Goal: Task Accomplishment & Management: Use online tool/utility

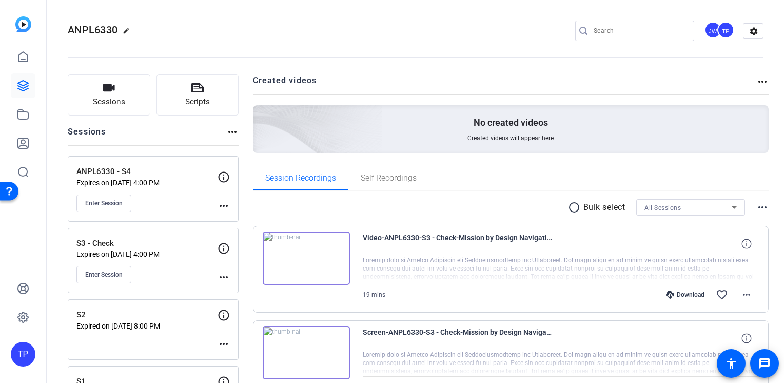
click at [162, 181] on p "Expires on [DATE] 4:00 PM" at bounding box center [146, 183] width 141 height 8
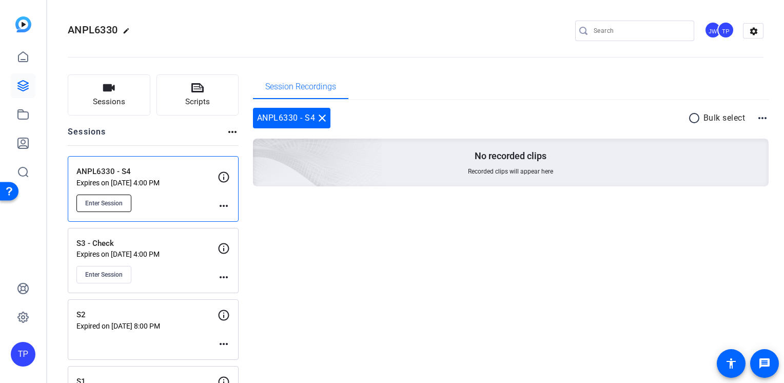
click at [106, 204] on span "Enter Session" at bounding box center [103, 203] width 37 height 8
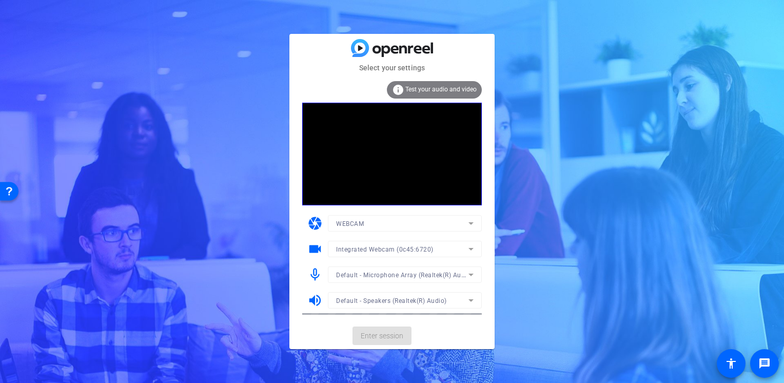
click at [378, 337] on mat-card-actions "Enter session" at bounding box center [391, 335] width 205 height 27
click at [377, 337] on span "Enter session" at bounding box center [382, 335] width 43 height 11
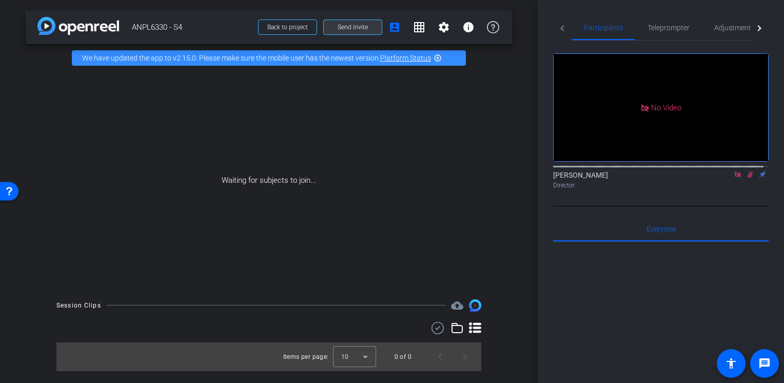
click at [361, 29] on span "Send invite" at bounding box center [353, 27] width 30 height 8
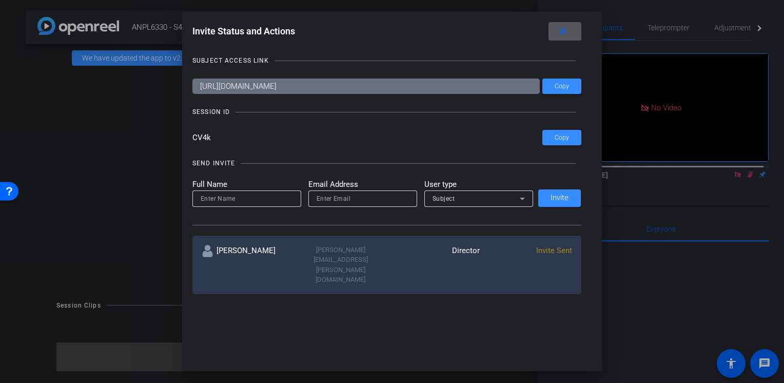
click at [240, 203] on input at bounding box center [247, 198] width 92 height 12
type input "Arlethea"
click at [352, 195] on input "email" at bounding box center [363, 198] width 92 height 12
type input "[PERSON_NAME][EMAIL_ADDRESS][PERSON_NAME][DOMAIN_NAME]"
click at [435, 202] on div "Subject" at bounding box center [475, 198] width 87 height 13
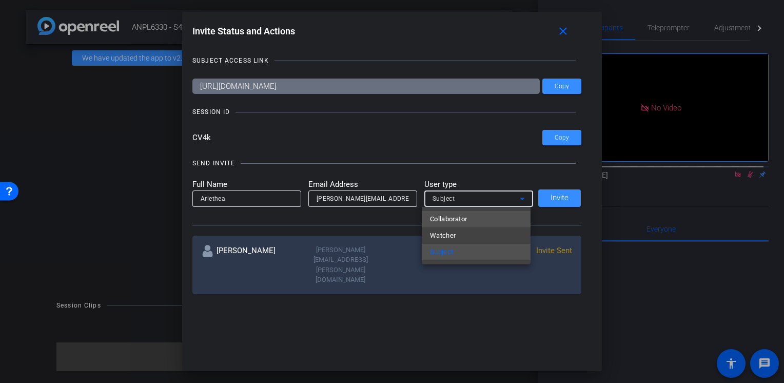
click at [444, 213] on span "Collaborator" at bounding box center [448, 219] width 37 height 12
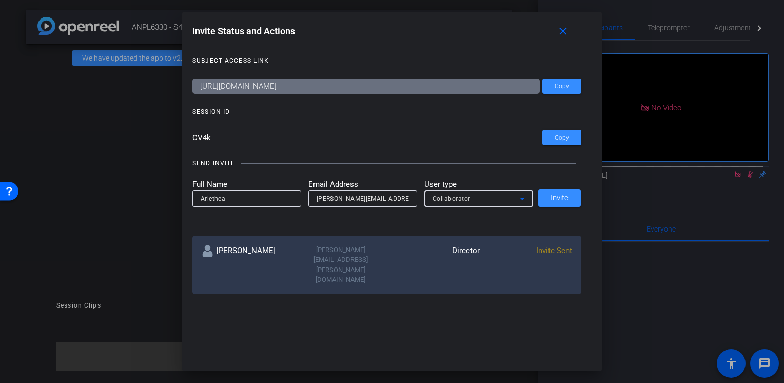
click at [454, 196] on span "Collaborator" at bounding box center [451, 198] width 38 height 7
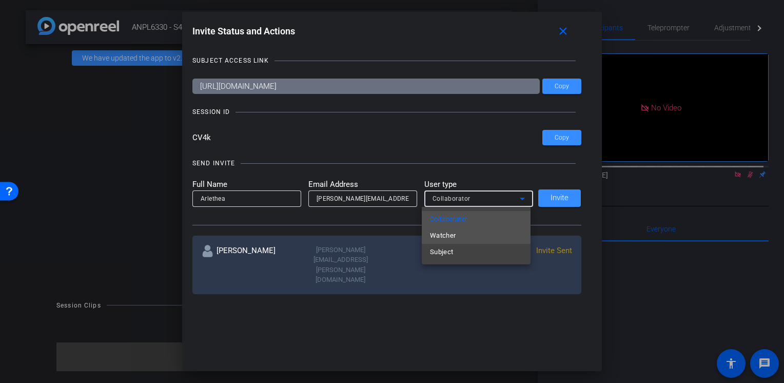
click at [456, 233] on mat-option "Watcher" at bounding box center [476, 235] width 109 height 16
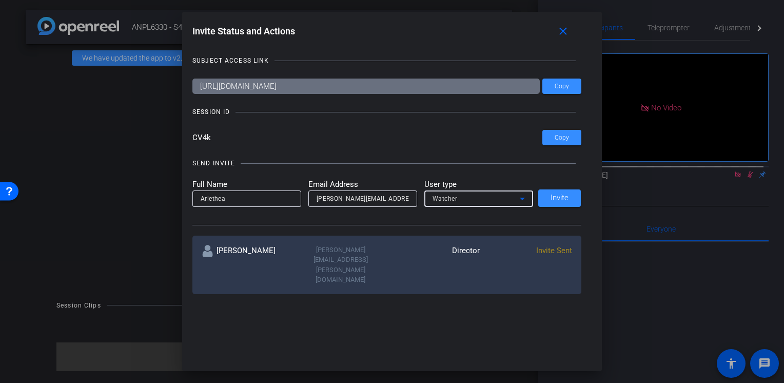
click at [455, 200] on div "Watcher" at bounding box center [475, 198] width 87 height 13
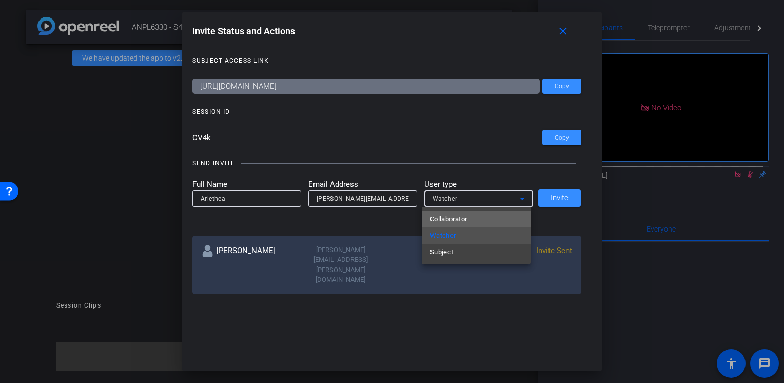
click at [446, 218] on span "Collaborator" at bounding box center [448, 219] width 37 height 12
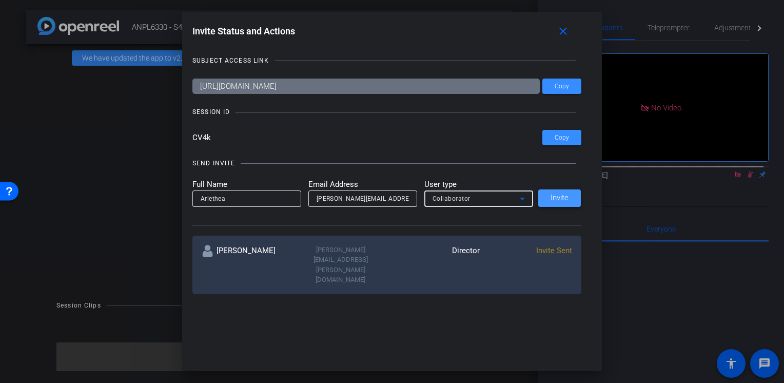
click at [554, 198] on span "Invite" at bounding box center [559, 198] width 18 height 8
click at [563, 28] on mat-icon "close" at bounding box center [563, 31] width 13 height 13
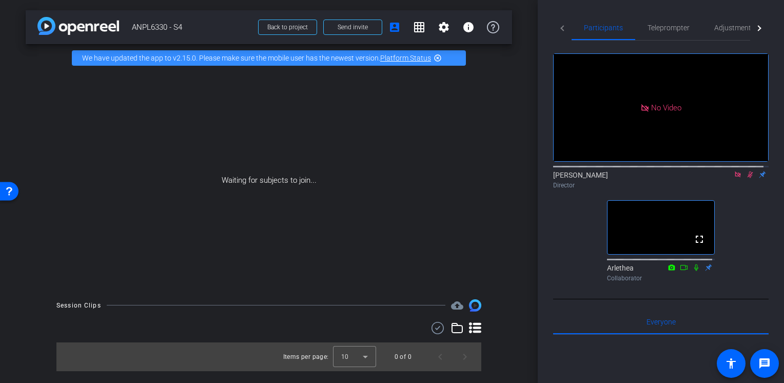
click at [747, 178] on icon at bounding box center [750, 174] width 6 height 7
click at [361, 31] on span at bounding box center [353, 27] width 58 height 25
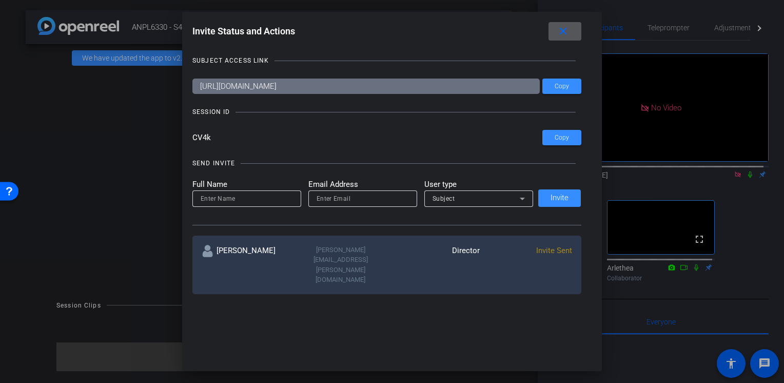
click at [264, 192] on input at bounding box center [247, 198] width 92 height 12
type input "[PERSON_NAME]"
click at [350, 205] on div at bounding box center [363, 198] width 92 height 16
click at [349, 200] on input "email" at bounding box center [363, 198] width 92 height 12
type input "[PERSON_NAME][EMAIL_ADDRESS][PERSON_NAME][DOMAIN_NAME]"
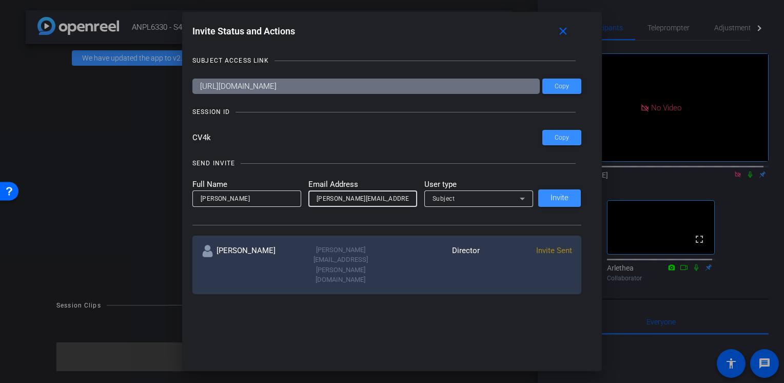
click at [466, 200] on div "Subject" at bounding box center [475, 198] width 87 height 13
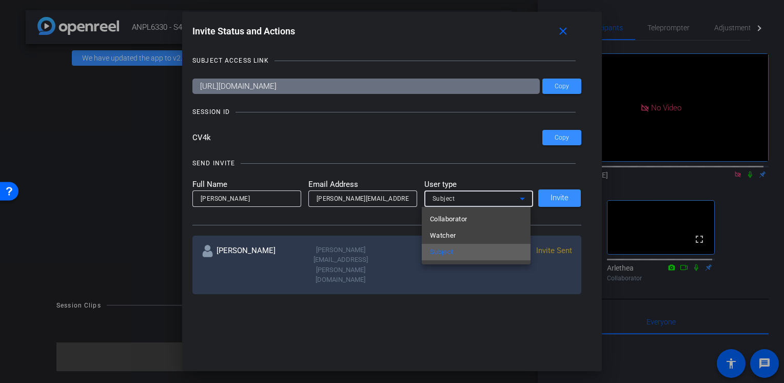
click at [461, 248] on mat-option "Subject" at bounding box center [476, 252] width 109 height 16
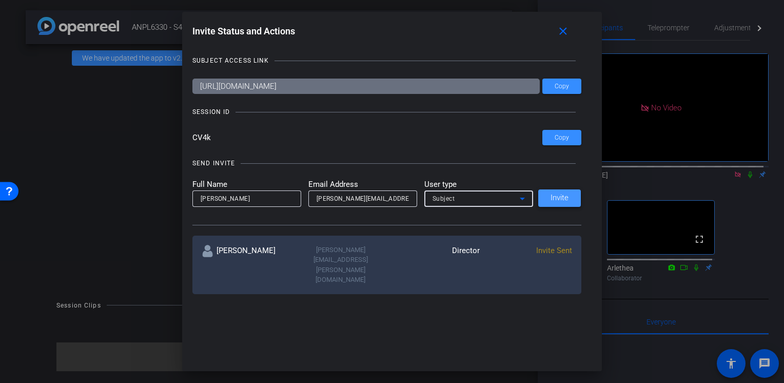
click at [562, 203] on span at bounding box center [559, 198] width 43 height 25
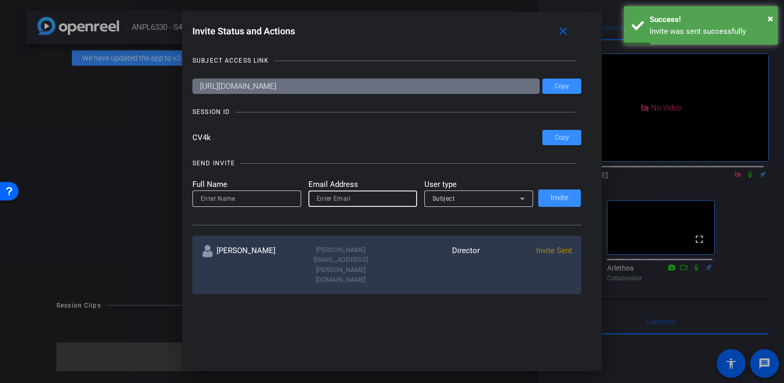
click at [370, 193] on input "email" at bounding box center [363, 198] width 92 height 12
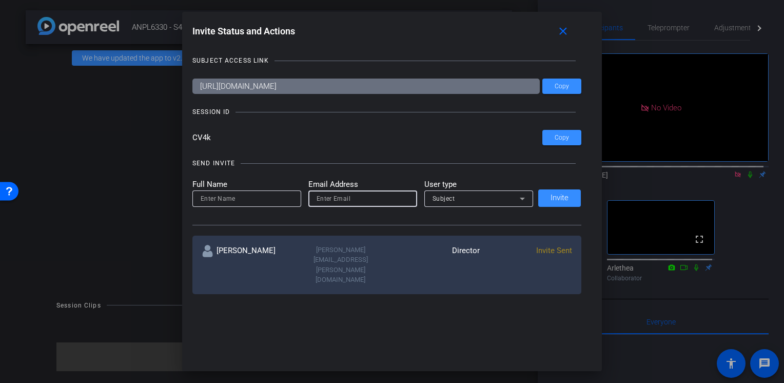
click at [380, 176] on div "SEND INVITE Full Name Email Address User type Subject Invite" at bounding box center [386, 186] width 389 height 77
click at [572, 27] on span at bounding box center [564, 31] width 33 height 25
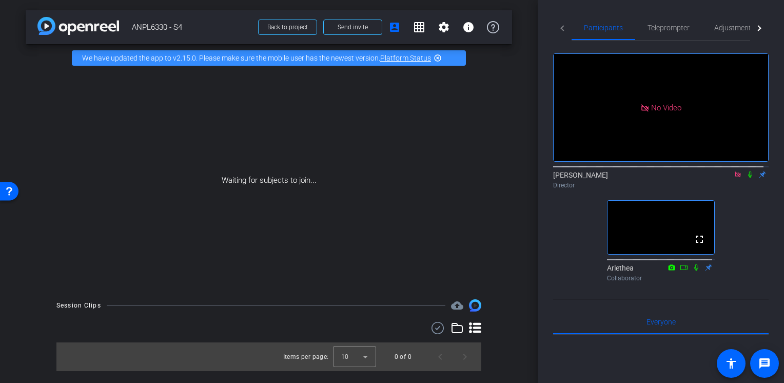
click at [746, 178] on icon at bounding box center [750, 174] width 8 height 7
click at [747, 178] on icon at bounding box center [750, 174] width 6 height 7
click at [358, 33] on span at bounding box center [353, 27] width 58 height 25
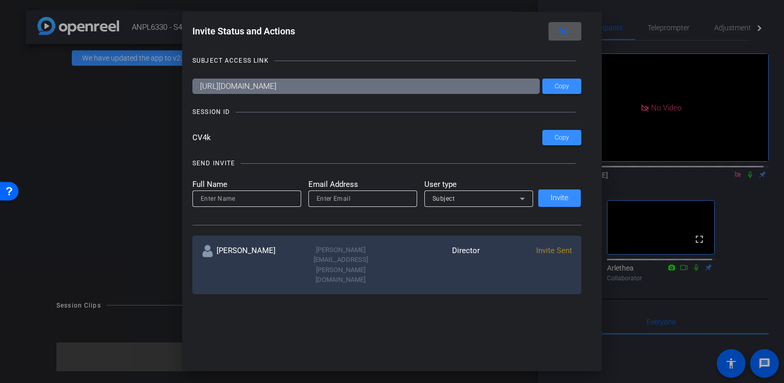
click at [235, 193] on input at bounding box center [247, 198] width 92 height 12
drag, startPoint x: 308, startPoint y: 199, endPoint x: 324, endPoint y: 199, distance: 15.9
click at [317, 199] on div at bounding box center [362, 198] width 109 height 16
click at [325, 199] on input "email" at bounding box center [363, 198] width 92 height 12
click at [249, 200] on input at bounding box center [247, 198] width 92 height 12
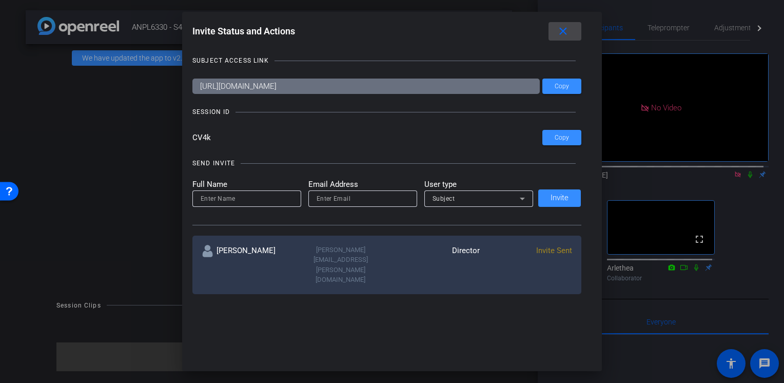
click at [566, 27] on mat-icon "close" at bounding box center [563, 31] width 13 height 13
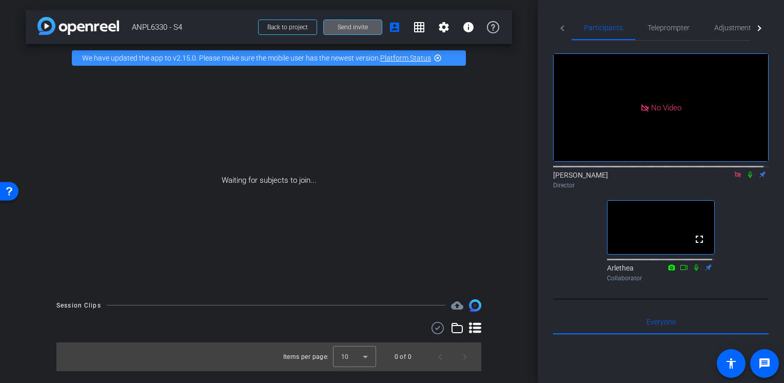
click at [748, 178] on icon at bounding box center [750, 174] width 4 height 7
click at [746, 178] on icon at bounding box center [750, 174] width 8 height 7
click at [747, 178] on icon at bounding box center [750, 174] width 6 height 7
click at [745, 179] on mat-icon at bounding box center [750, 174] width 12 height 9
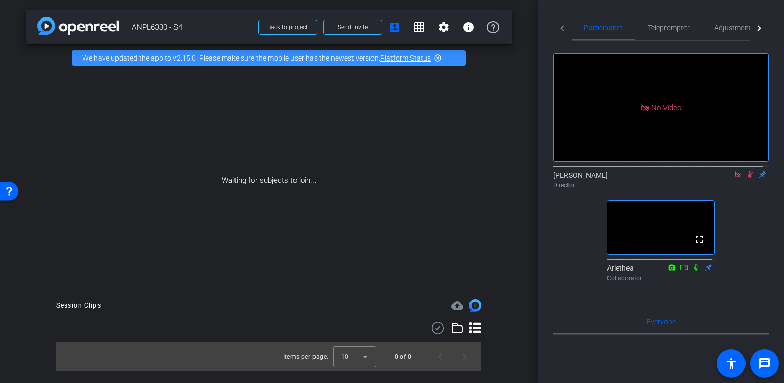
click at [747, 178] on icon at bounding box center [750, 174] width 8 height 7
click at [367, 28] on span "Send invite" at bounding box center [353, 27] width 30 height 8
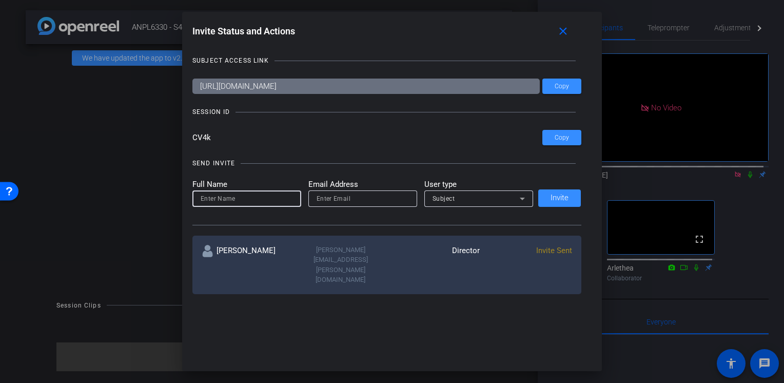
click at [225, 202] on input at bounding box center [247, 198] width 92 height 12
type input "[PERSON_NAME]"
click at [312, 196] on div at bounding box center [362, 198] width 109 height 16
click at [325, 196] on input "email" at bounding box center [363, 198] width 92 height 12
type input "[PERSON_NAME][EMAIL_ADDRESS][PERSON_NAME][DOMAIN_NAME]"
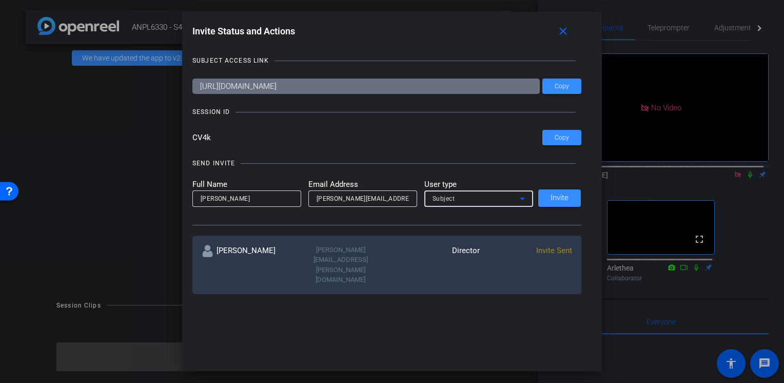
click at [464, 200] on div "Subject" at bounding box center [475, 198] width 87 height 13
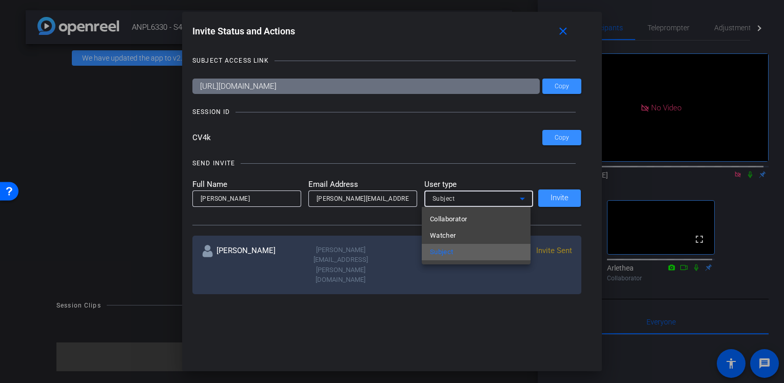
click at [463, 251] on mat-option "Subject" at bounding box center [476, 252] width 109 height 16
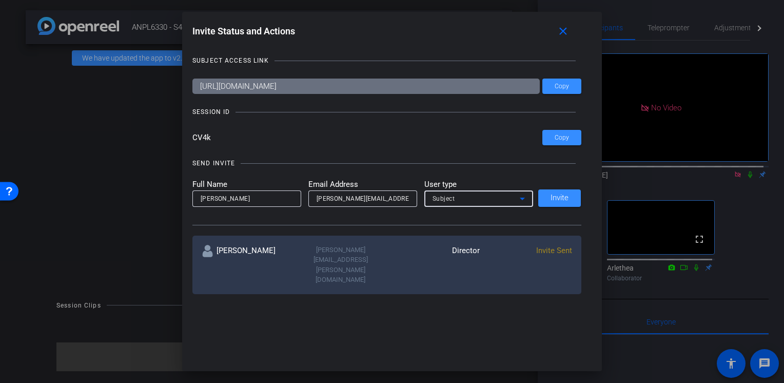
click at [235, 200] on input "[PERSON_NAME]" at bounding box center [247, 198] width 92 height 12
click at [545, 194] on span at bounding box center [559, 198] width 43 height 25
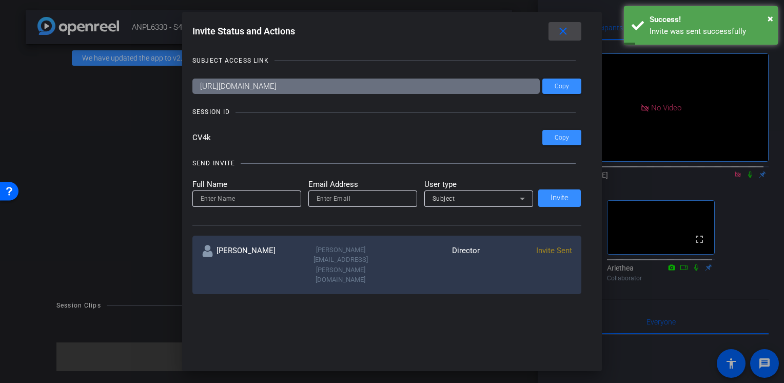
click at [567, 24] on span at bounding box center [564, 31] width 33 height 25
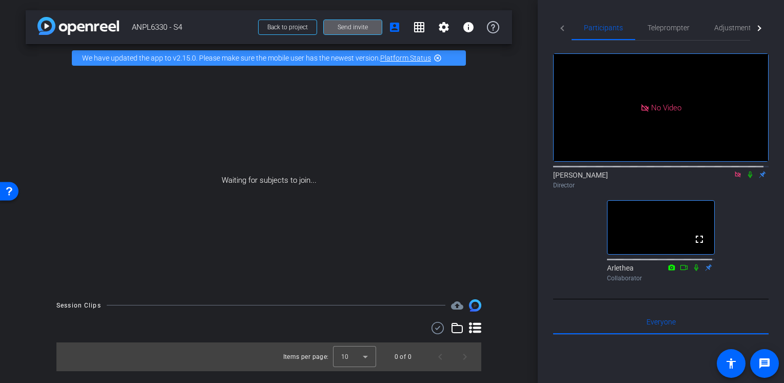
click at [746, 178] on icon at bounding box center [750, 174] width 8 height 7
click at [748, 178] on icon at bounding box center [750, 174] width 4 height 7
click at [342, 25] on span "Send invite" at bounding box center [353, 27] width 30 height 8
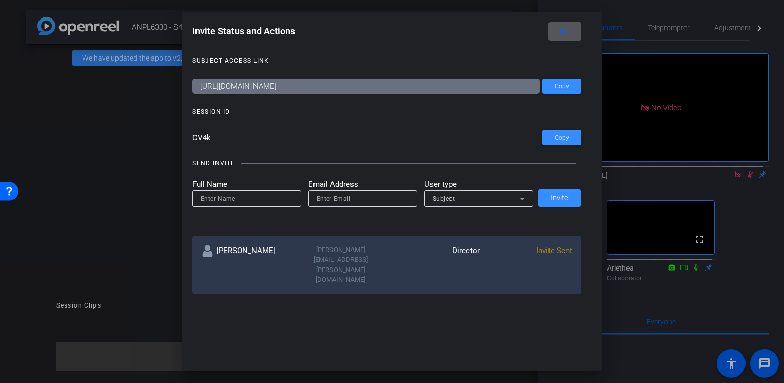
click at [249, 193] on input at bounding box center [247, 198] width 92 height 12
type input "j"
type input "[PERSON_NAME]"
click at [354, 200] on input "email" at bounding box center [363, 198] width 92 height 12
type input "[PERSON_NAME][EMAIL_ADDRESS][PERSON_NAME][DOMAIN_NAME]"
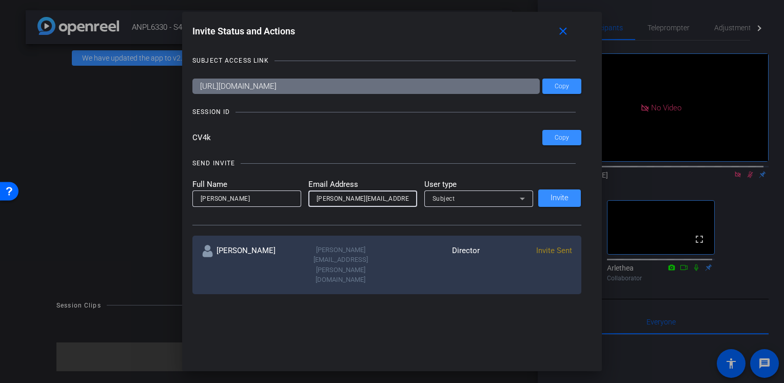
click at [465, 203] on div "Subject" at bounding box center [475, 198] width 87 height 13
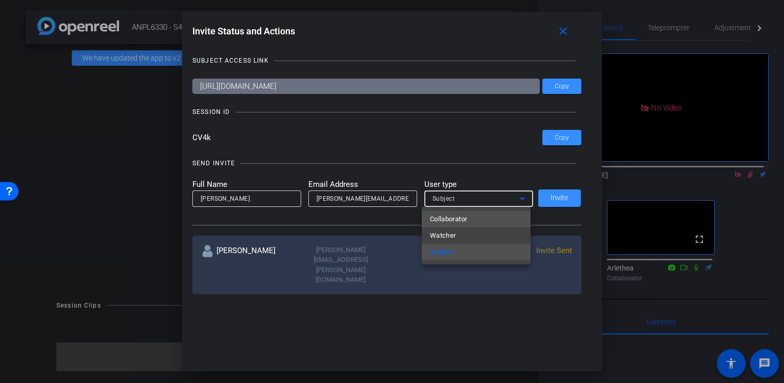
click at [464, 216] on span "Collaborator" at bounding box center [448, 219] width 37 height 12
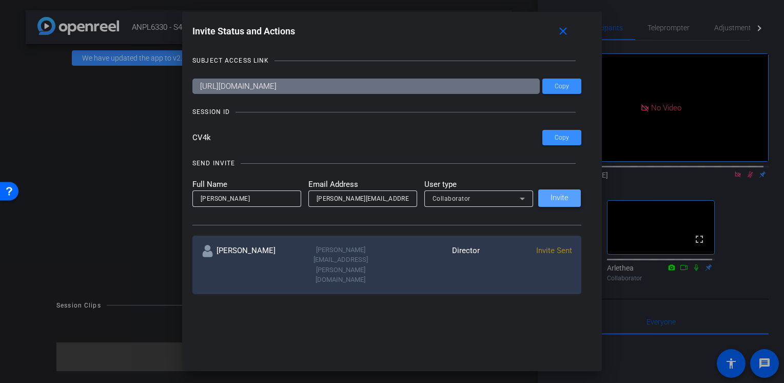
click at [559, 202] on span "Invite" at bounding box center [559, 198] width 18 height 8
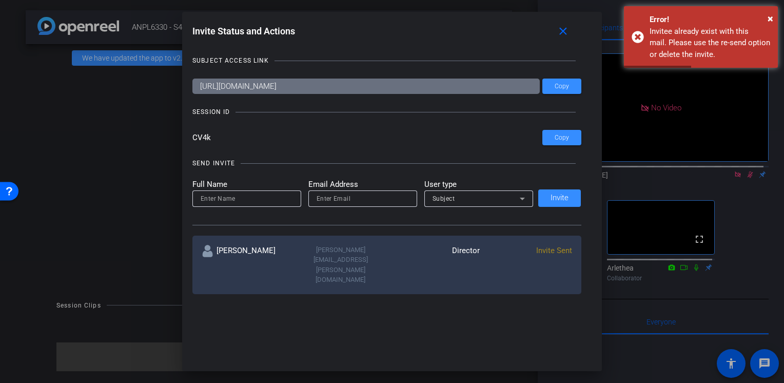
click at [270, 196] on input at bounding box center [247, 198] width 92 height 12
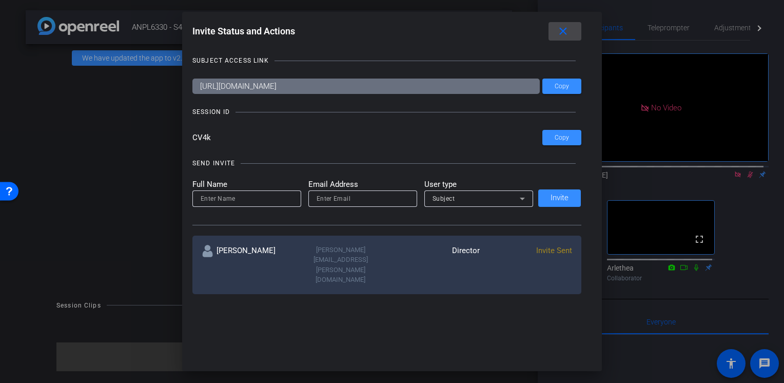
click at [569, 36] on mat-icon "close" at bounding box center [563, 31] width 13 height 13
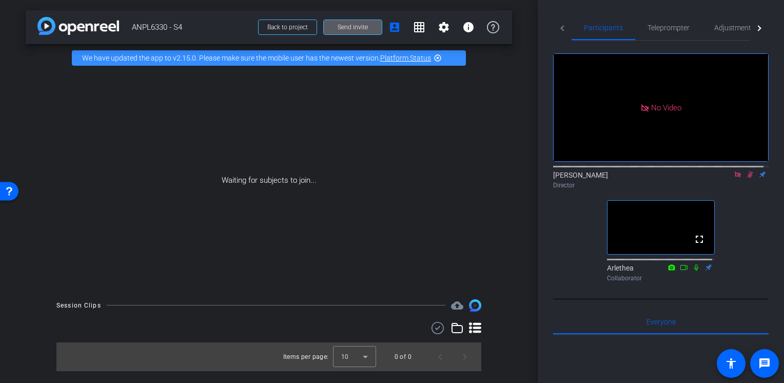
click at [748, 178] on icon at bounding box center [750, 174] width 8 height 7
click at [744, 179] on mat-icon at bounding box center [750, 174] width 12 height 9
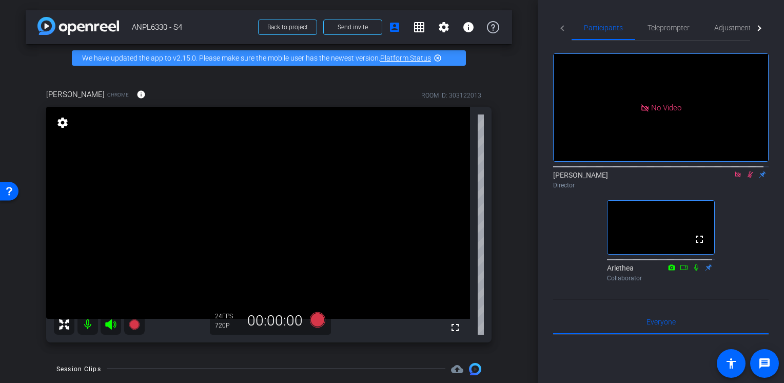
click at [746, 178] on icon at bounding box center [750, 174] width 8 height 7
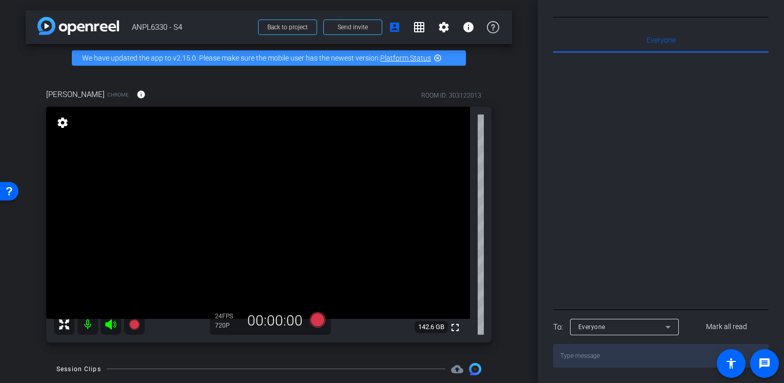
click at [618, 360] on textarea at bounding box center [660, 356] width 215 height 24
type textarea "W"
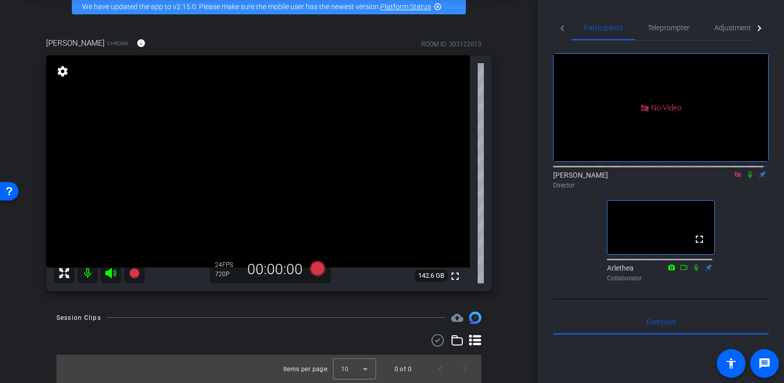
scroll to position [51, 0]
click at [314, 270] on icon at bounding box center [317, 268] width 15 height 15
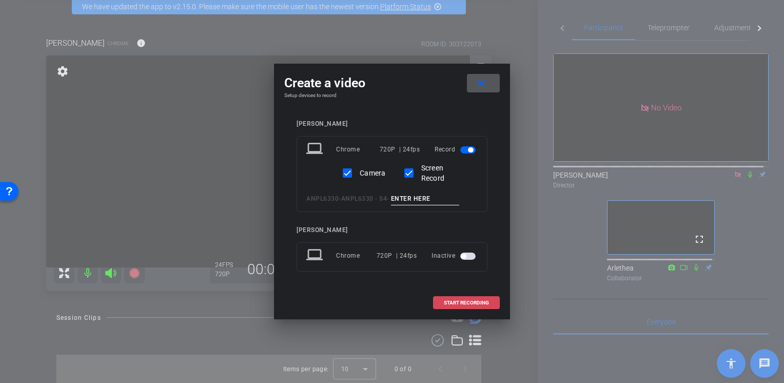
click at [457, 303] on span "START RECORDING" at bounding box center [466, 302] width 45 height 5
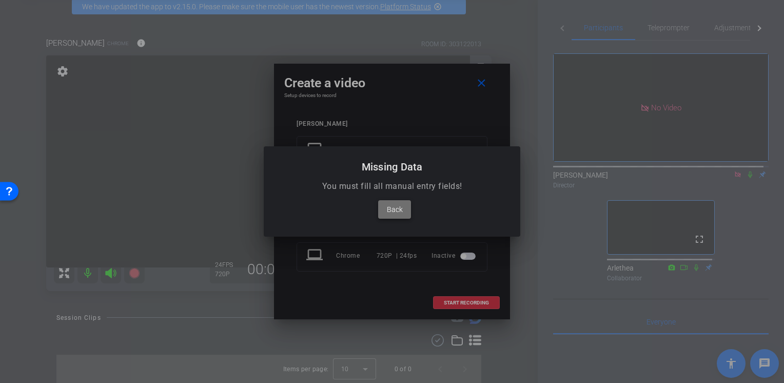
click at [392, 211] on span "Back" at bounding box center [395, 209] width 16 height 12
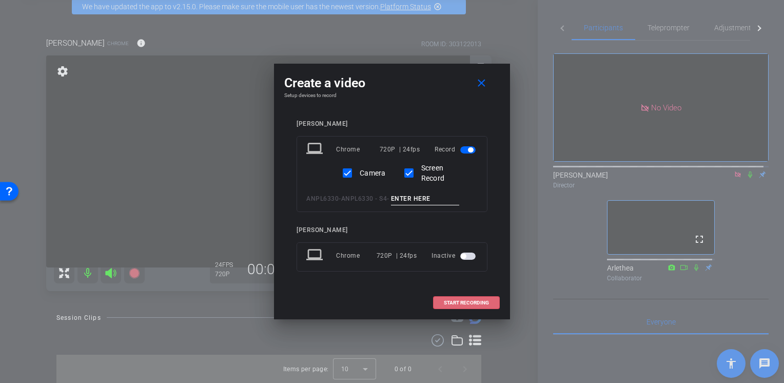
click at [462, 303] on span "START RECORDING" at bounding box center [466, 302] width 45 height 5
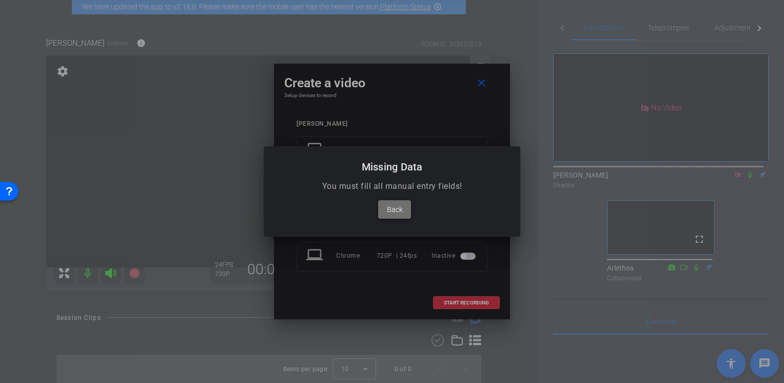
click at [392, 203] on span "Back" at bounding box center [395, 209] width 16 height 12
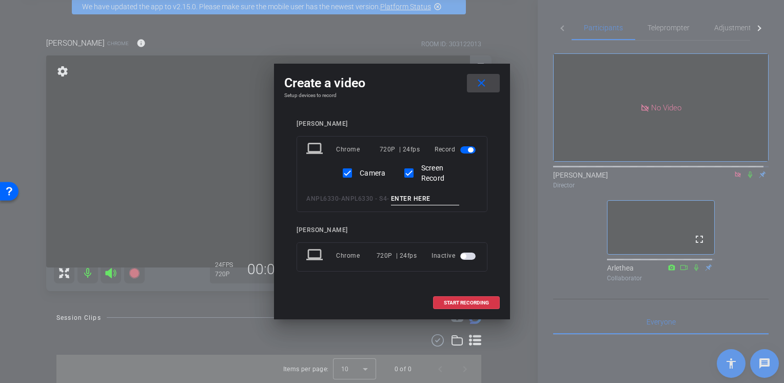
click at [483, 83] on mat-icon "close" at bounding box center [481, 83] width 13 height 13
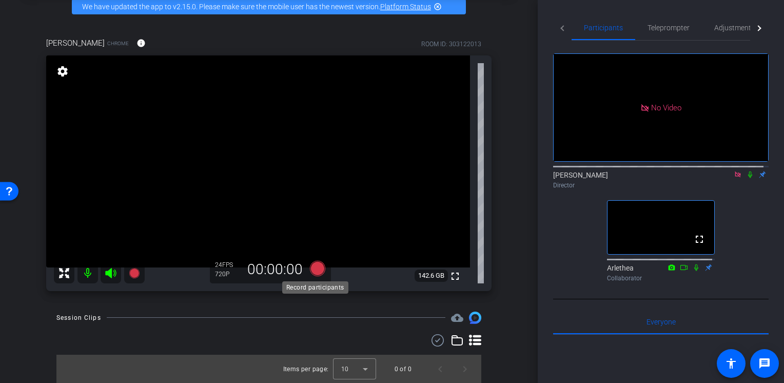
click at [316, 270] on icon at bounding box center [317, 268] width 15 height 15
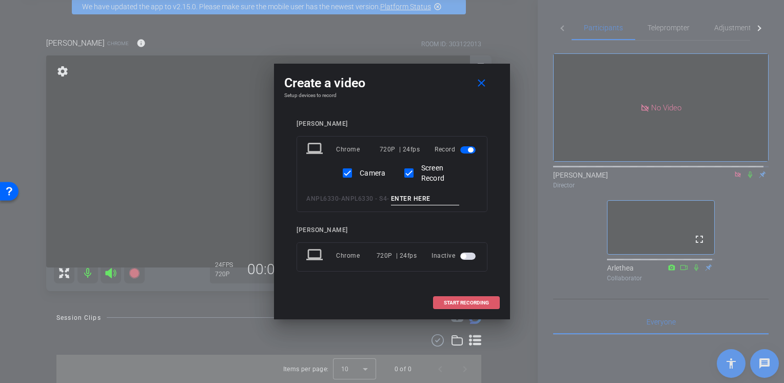
click at [450, 302] on span "START RECORDING" at bounding box center [466, 302] width 45 height 5
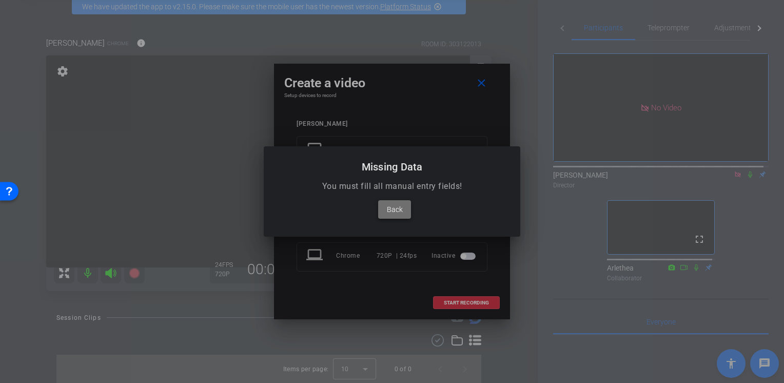
click at [394, 212] on span "Back" at bounding box center [395, 209] width 16 height 12
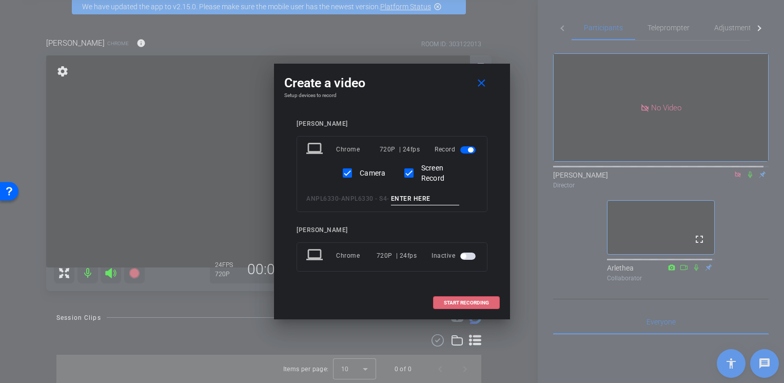
click at [431, 199] on input at bounding box center [425, 198] width 69 height 13
type input "Test"
click at [441, 303] on span at bounding box center [466, 302] width 66 height 25
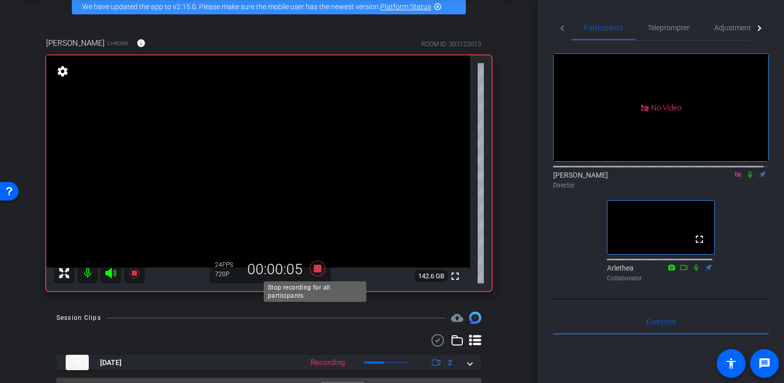
click at [317, 268] on icon at bounding box center [317, 268] width 15 height 15
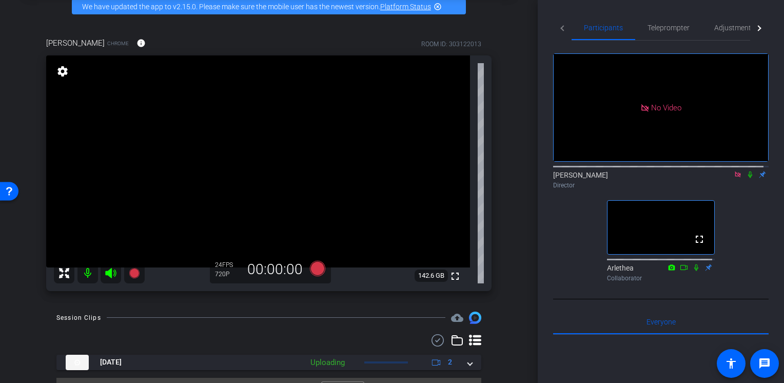
scroll to position [74, 0]
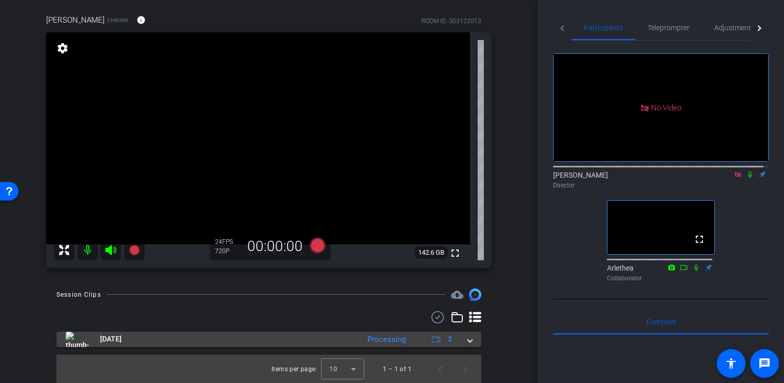
click at [466, 343] on mat-expansion-panel-header "[DATE] Processing 2" at bounding box center [268, 338] width 425 height 15
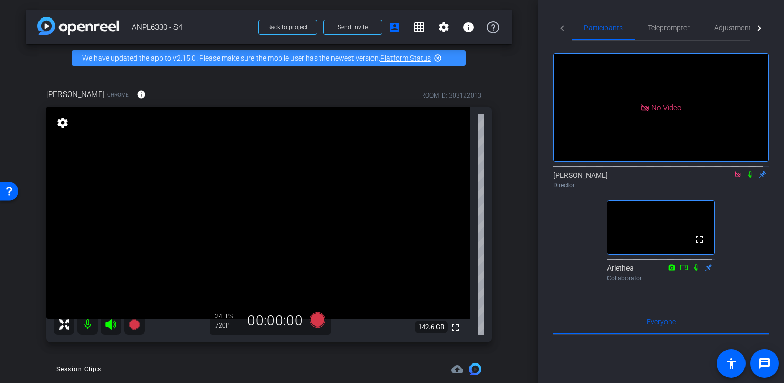
scroll to position [51, 0]
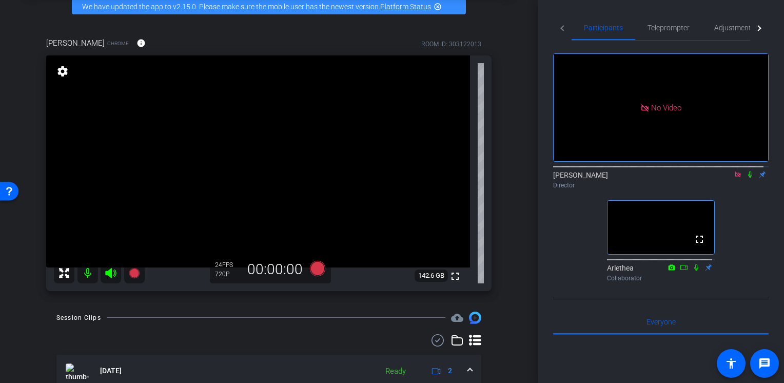
click at [746, 178] on icon at bounding box center [750, 174] width 8 height 7
click at [747, 178] on icon at bounding box center [750, 174] width 8 height 7
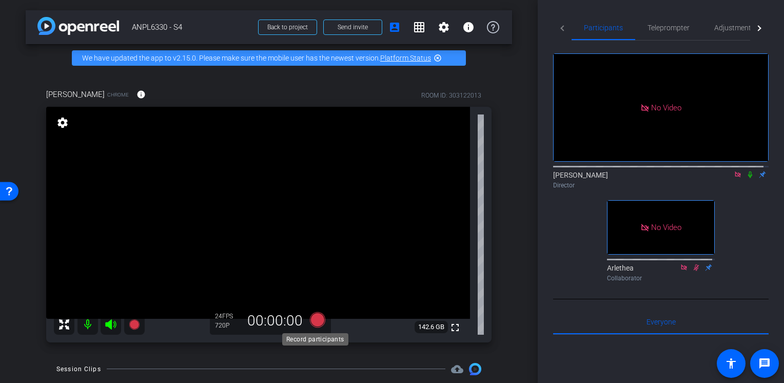
click at [314, 320] on icon at bounding box center [317, 319] width 15 height 15
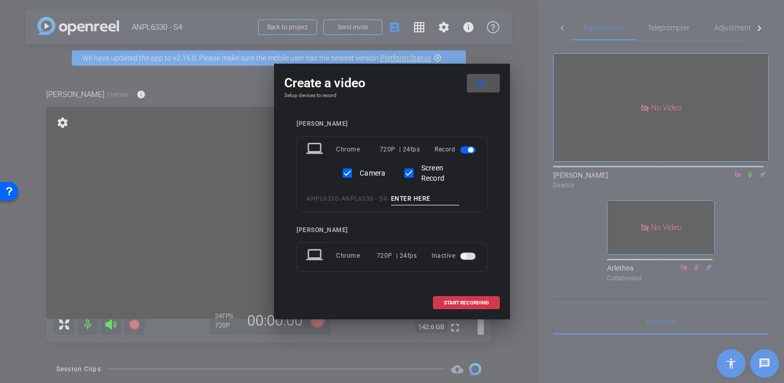
click at [429, 203] on input at bounding box center [425, 198] width 69 height 13
type input "M2_L2-"
click at [462, 305] on span at bounding box center [466, 302] width 66 height 25
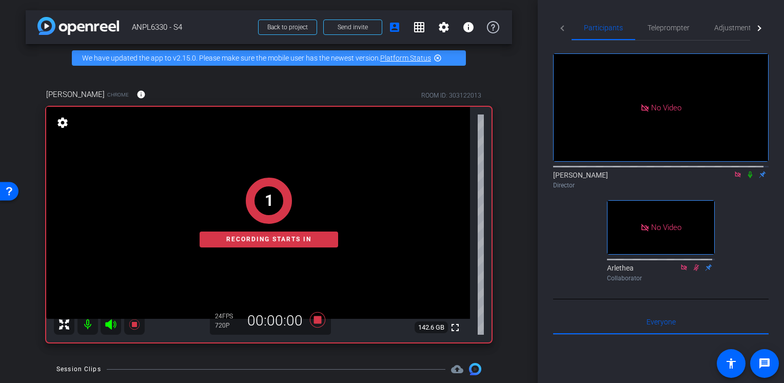
click at [746, 178] on icon at bounding box center [750, 174] width 8 height 7
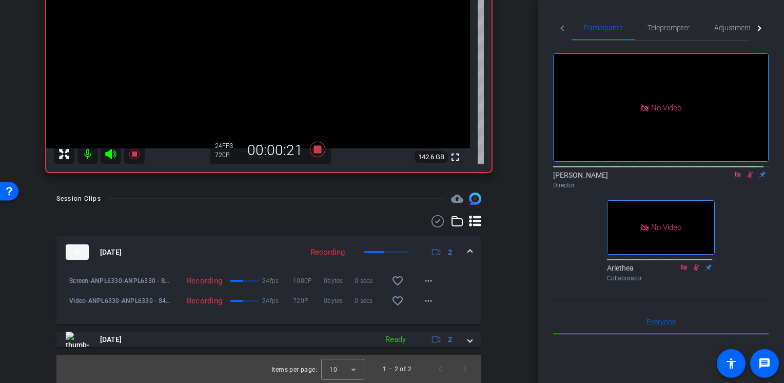
scroll to position [68, 0]
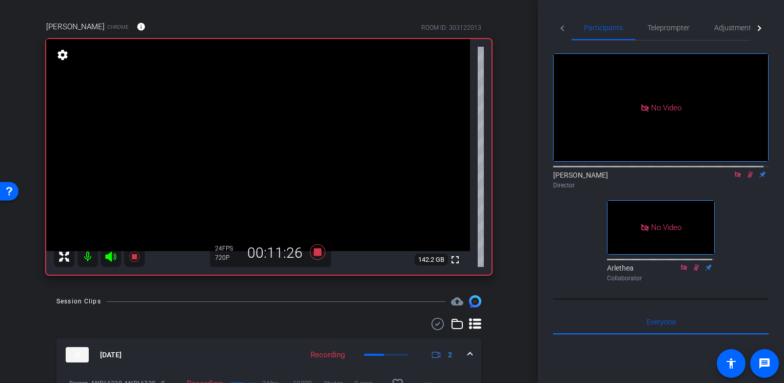
click at [755, 29] on div at bounding box center [759, 27] width 18 height 25
click at [563, 31] on div at bounding box center [562, 27] width 18 height 25
click at [563, 31] on mat-tab-header "Participants Teleprompter Adjustments Live" at bounding box center [660, 27] width 215 height 25
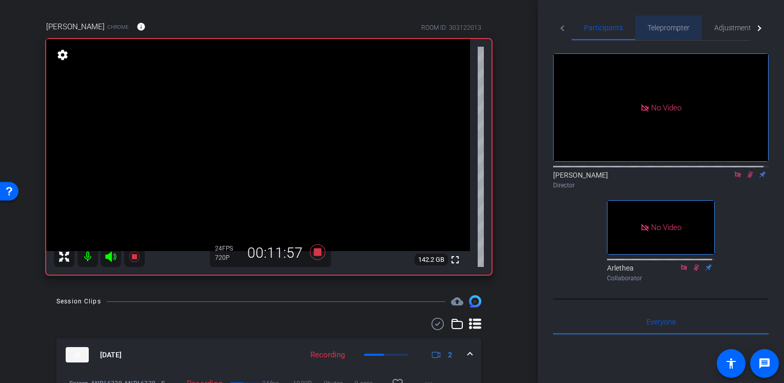
click at [657, 32] on span "Teleprompter" at bounding box center [668, 27] width 42 height 25
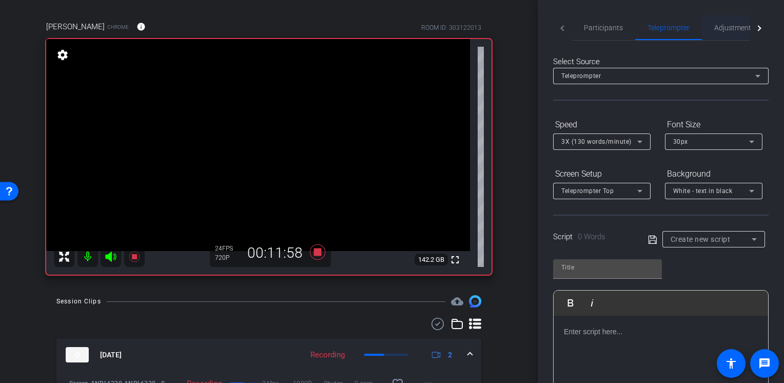
click at [728, 30] on span "Adjustments" at bounding box center [734, 27] width 41 height 7
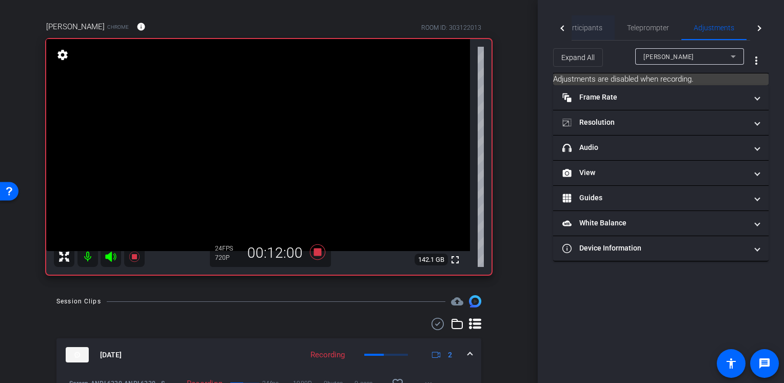
click at [594, 35] on span "Participants" at bounding box center [582, 27] width 39 height 25
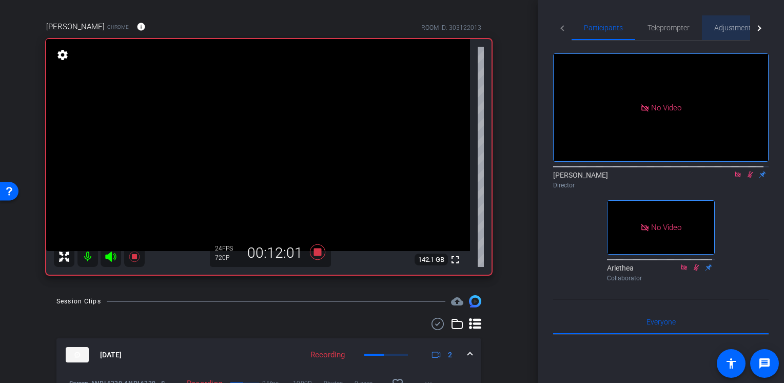
click at [719, 32] on span "Adjustments" at bounding box center [734, 27] width 41 height 25
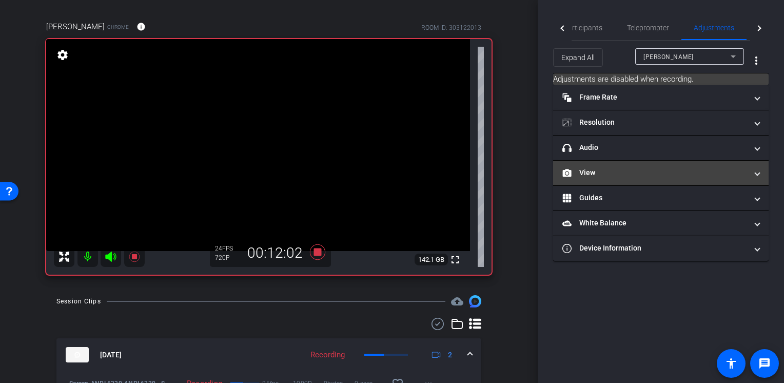
click at [663, 178] on mat-expansion-panel-header "View" at bounding box center [660, 173] width 215 height 25
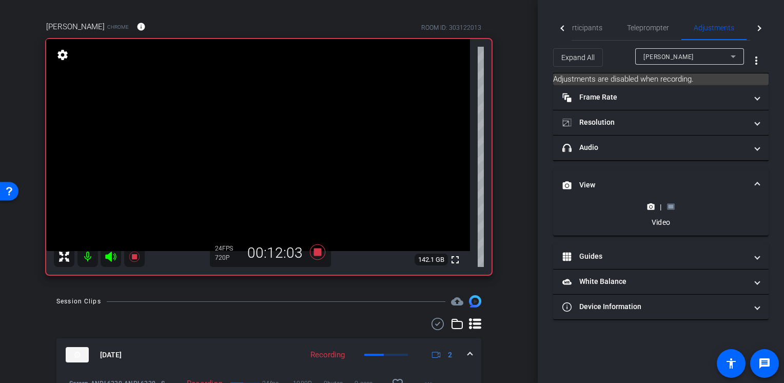
click at [671, 208] on icon at bounding box center [671, 207] width 8 height 8
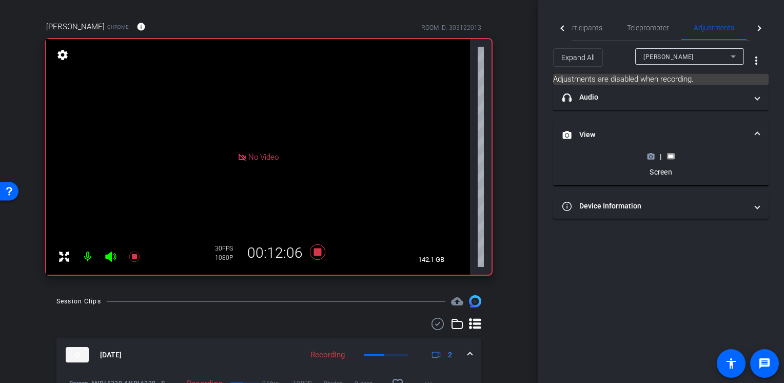
click at [648, 156] on icon at bounding box center [650, 156] width 7 height 6
click at [648, 157] on icon at bounding box center [650, 156] width 7 height 6
click at [652, 110] on mat-expansion-panel-header "headphone icon Audio" at bounding box center [660, 97] width 215 height 25
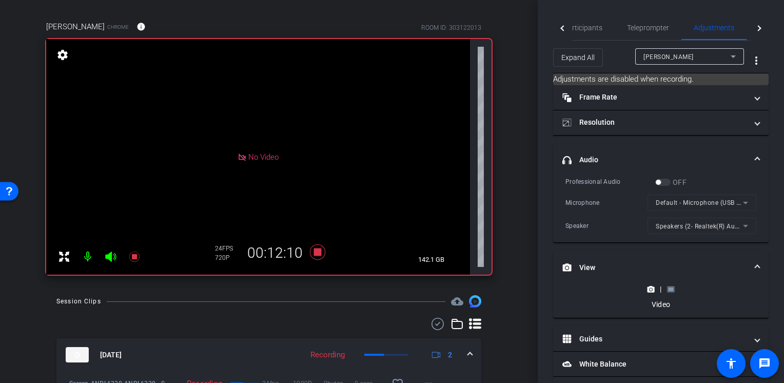
click at [649, 289] on circle at bounding box center [650, 289] width 3 height 3
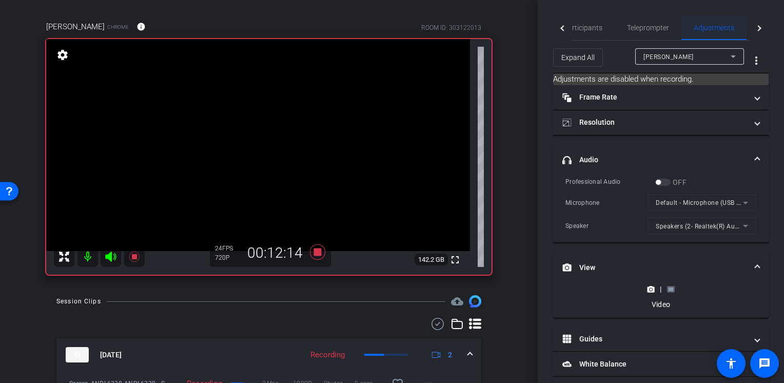
click at [702, 33] on span "Adjustments" at bounding box center [714, 27] width 41 height 25
click at [312, 253] on icon at bounding box center [317, 251] width 15 height 15
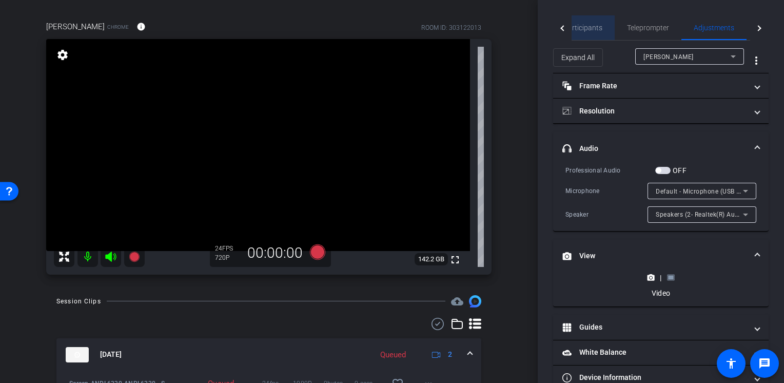
click at [592, 26] on span "Participants" at bounding box center [582, 27] width 39 height 7
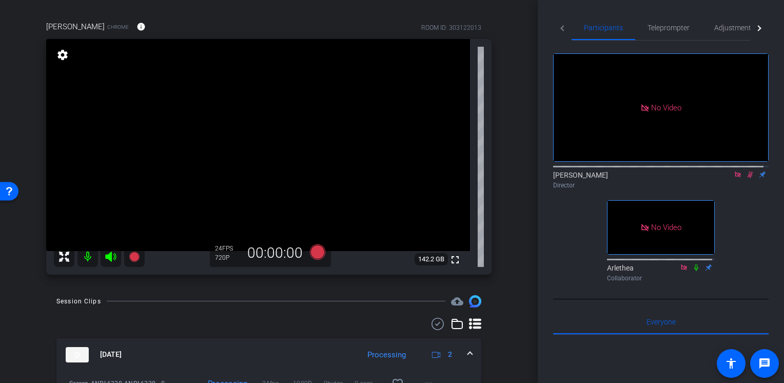
click at [562, 28] on mat-tab-header "Participants Teleprompter Adjustments Live" at bounding box center [660, 27] width 215 height 25
click at [744, 170] on mat-icon at bounding box center [750, 174] width 12 height 9
click at [735, 34] on span "Adjustments" at bounding box center [734, 27] width 41 height 25
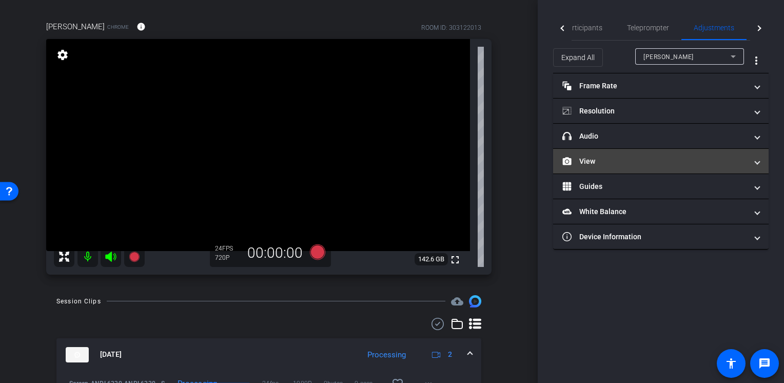
click at [618, 161] on mat-panel-title "View" at bounding box center [654, 161] width 185 height 11
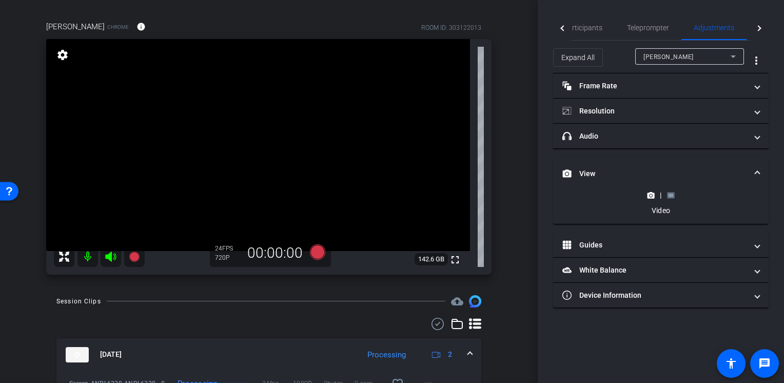
click at [667, 191] on icon at bounding box center [671, 195] width 8 height 8
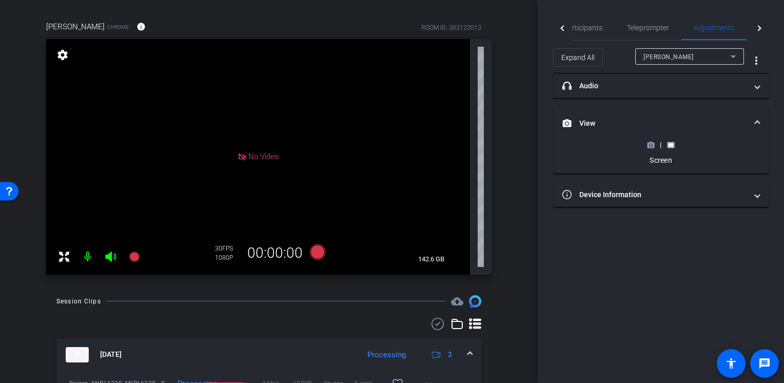
click at [650, 142] on icon at bounding box center [650, 145] width 7 height 6
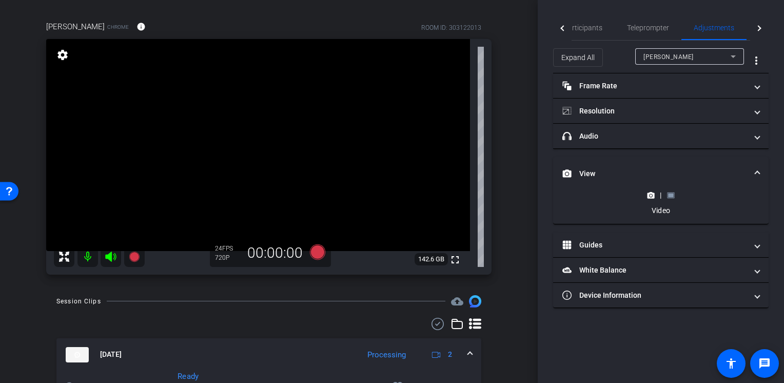
click at [677, 194] on div "|" at bounding box center [660, 195] width 37 height 10
click at [671, 195] on rect at bounding box center [671, 195] width 6 height 4
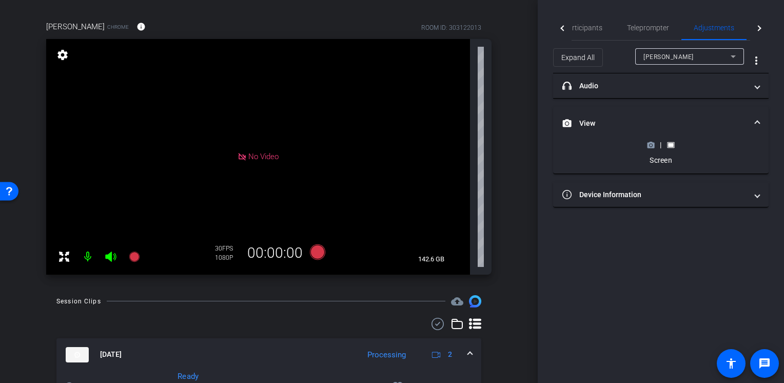
click at [651, 147] on icon at bounding box center [650, 145] width 7 height 6
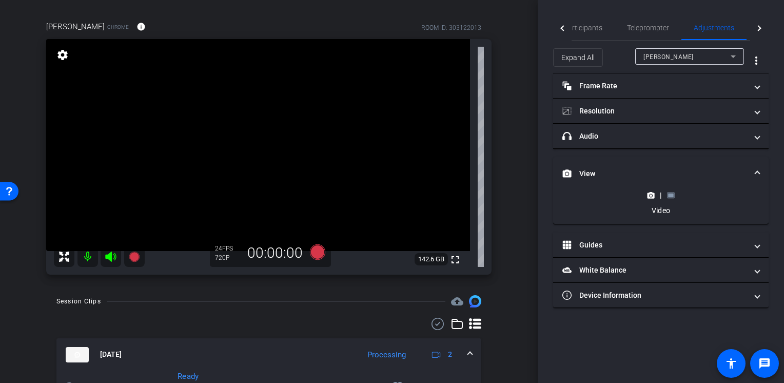
click at [674, 194] on icon at bounding box center [670, 195] width 7 height 6
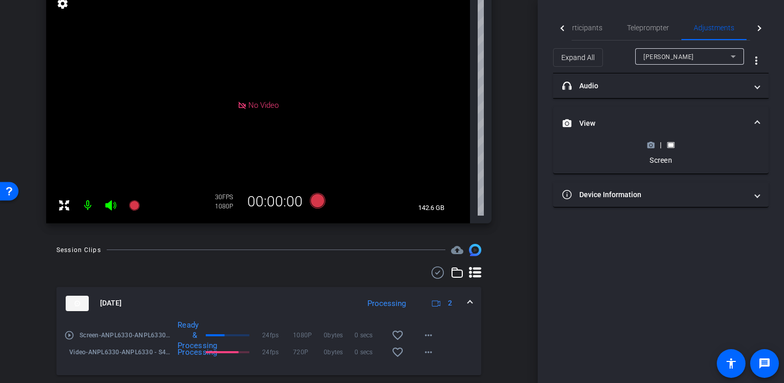
scroll to position [16, 0]
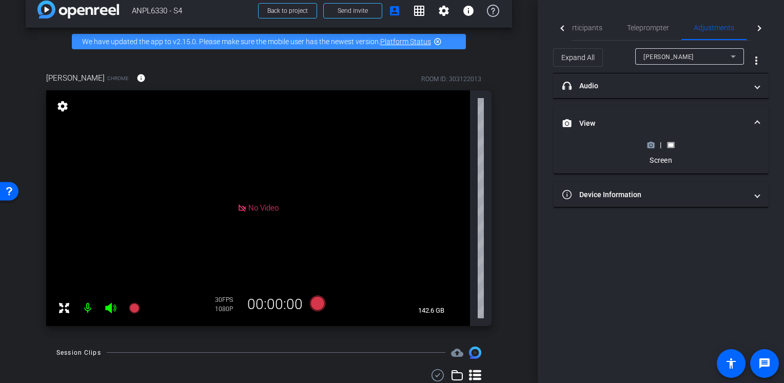
click at [649, 146] on icon at bounding box center [650, 145] width 7 height 6
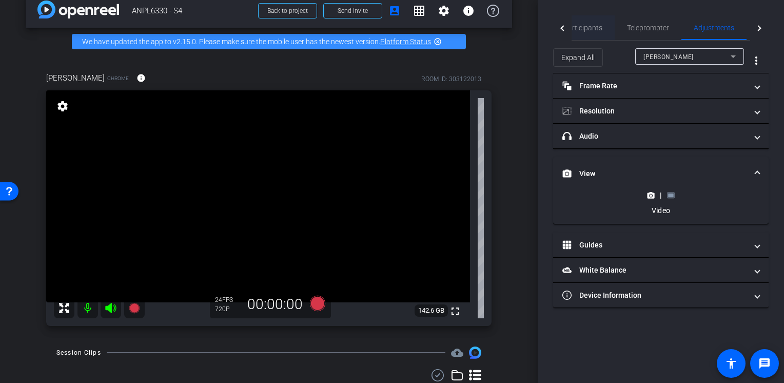
click at [583, 28] on span "Participants" at bounding box center [582, 27] width 39 height 7
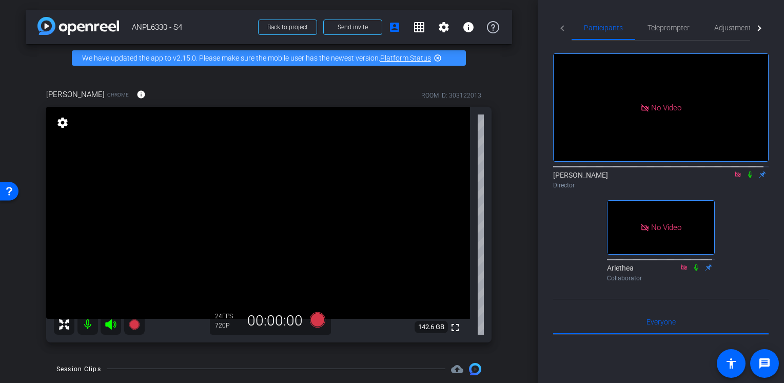
scroll to position [170, 0]
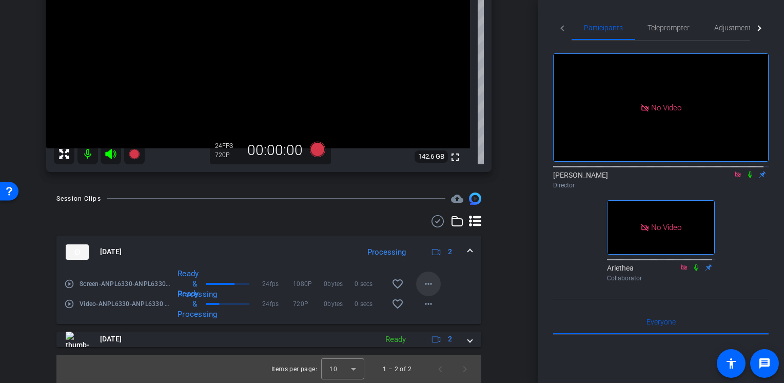
click at [423, 280] on mat-icon "more_horiz" at bounding box center [428, 284] width 12 height 12
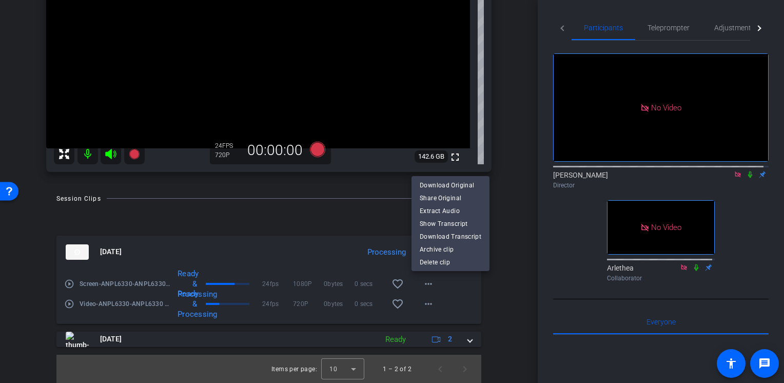
click at [503, 285] on div at bounding box center [392, 191] width 784 height 383
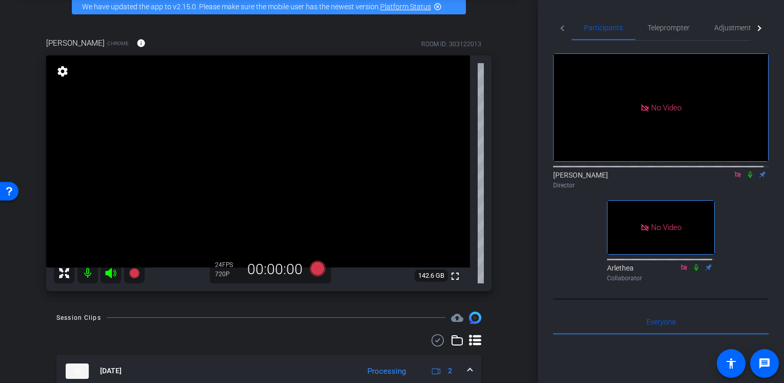
scroll to position [154, 0]
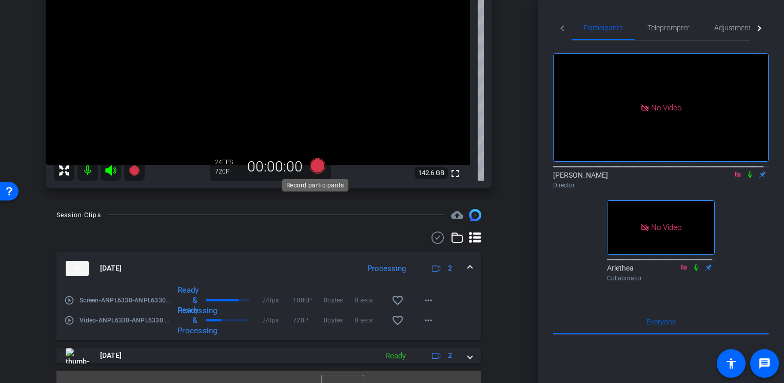
click at [310, 165] on icon at bounding box center [317, 165] width 15 height 15
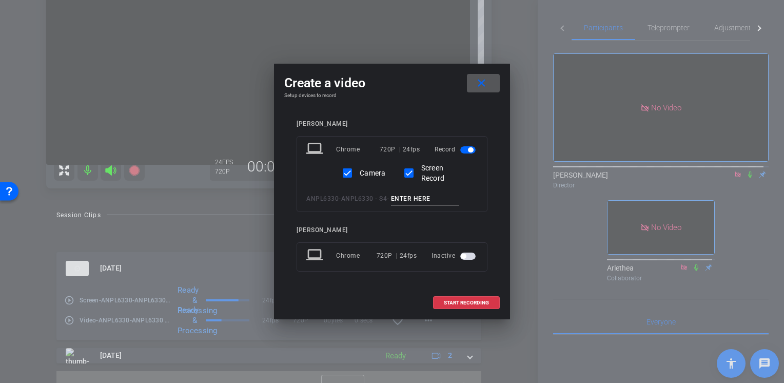
click at [441, 198] on input at bounding box center [425, 198] width 69 height 13
type input "L"
type input "Part-2"
click at [457, 302] on span "START RECORDING" at bounding box center [466, 302] width 45 height 5
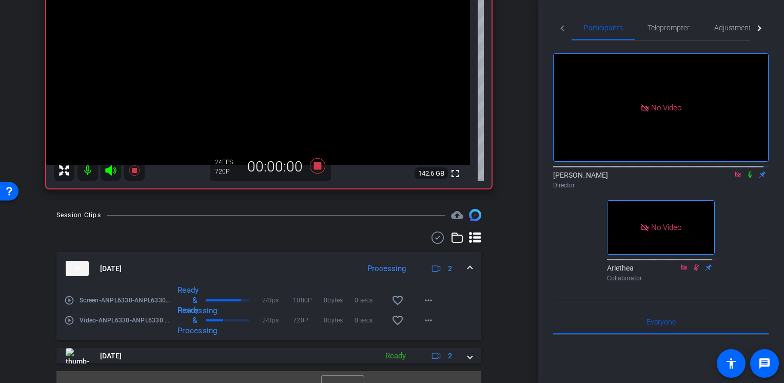
scroll to position [0, 0]
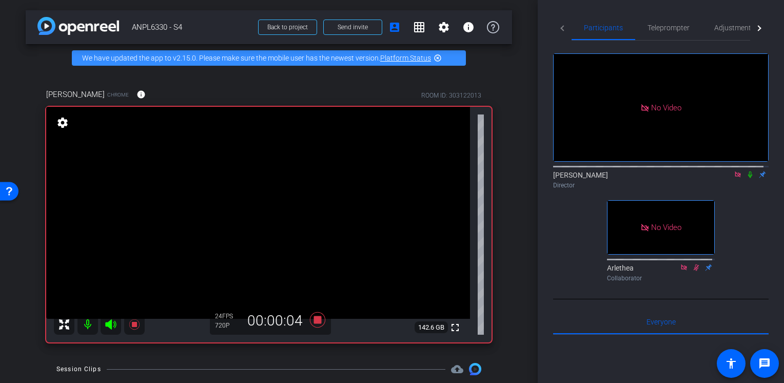
click at [747, 171] on icon at bounding box center [750, 174] width 8 height 7
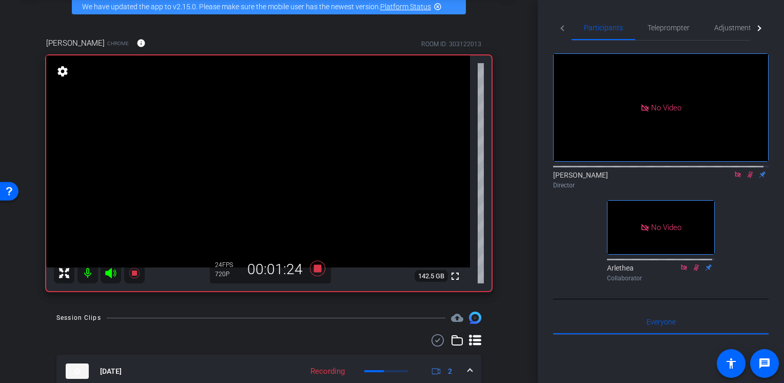
scroll to position [193, 0]
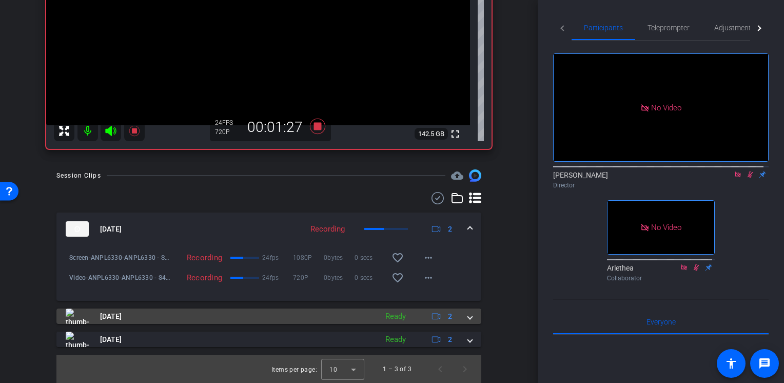
click at [464, 321] on mat-expansion-panel-header "[DATE] Ready 2" at bounding box center [268, 315] width 425 height 15
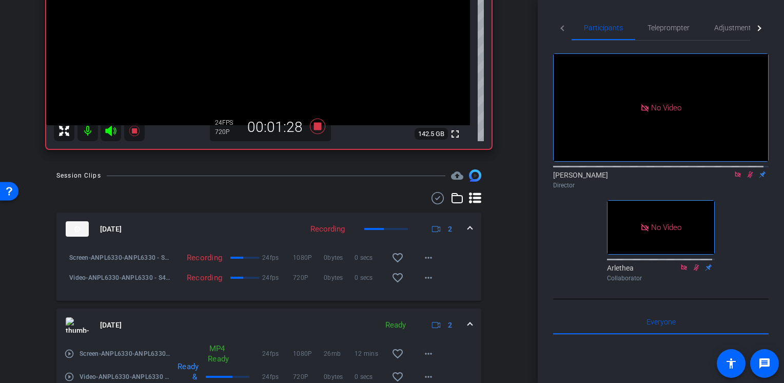
scroll to position [245, 0]
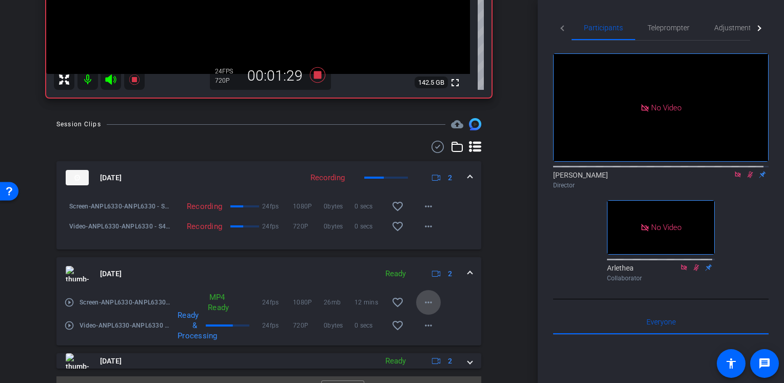
click at [431, 306] on span at bounding box center [428, 302] width 25 height 25
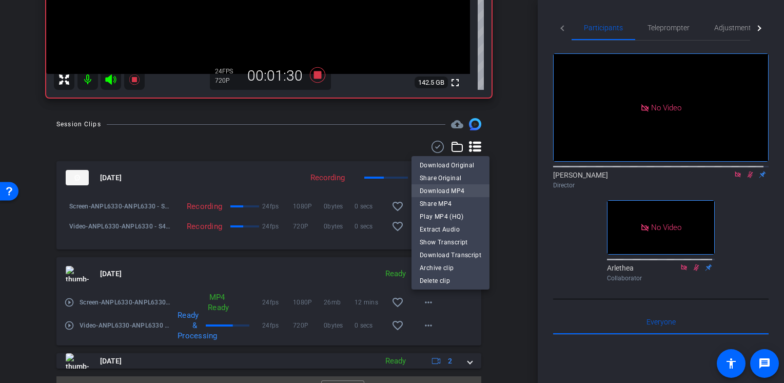
click at [461, 190] on span "Download MP4" at bounding box center [451, 191] width 62 height 12
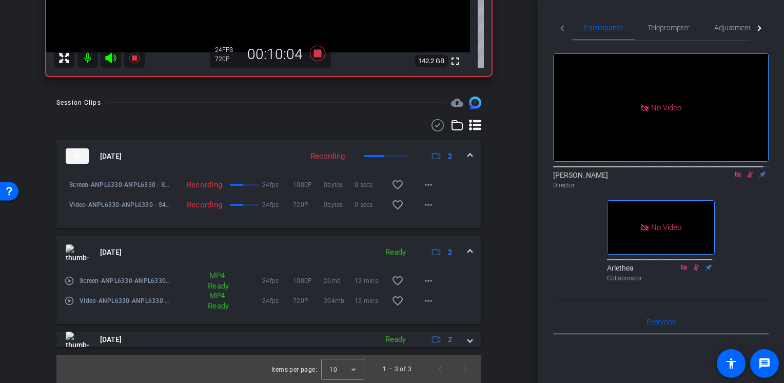
scroll to position [164, 0]
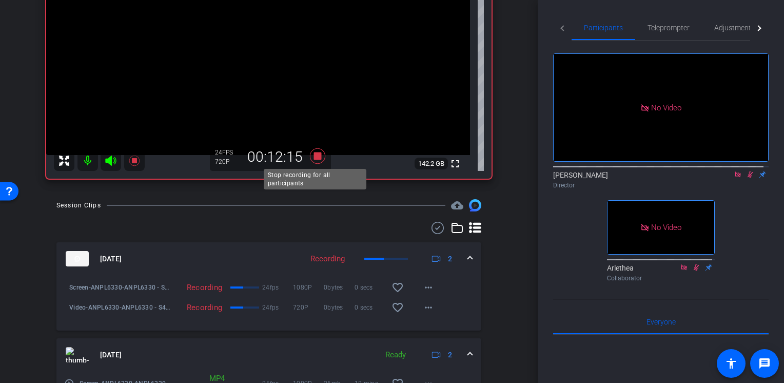
click at [316, 156] on icon at bounding box center [317, 155] width 15 height 15
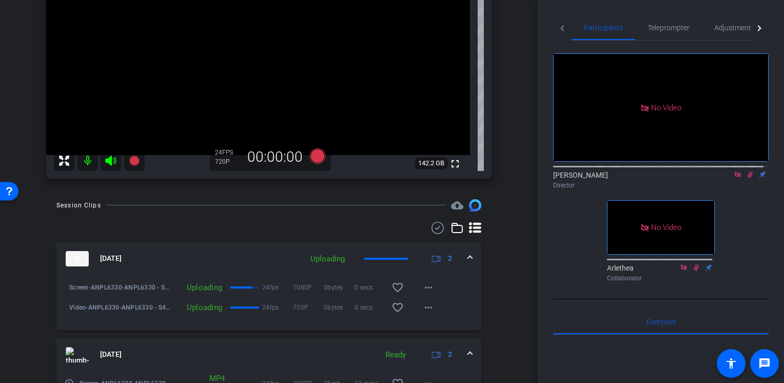
click at [747, 171] on icon at bounding box center [750, 174] width 8 height 7
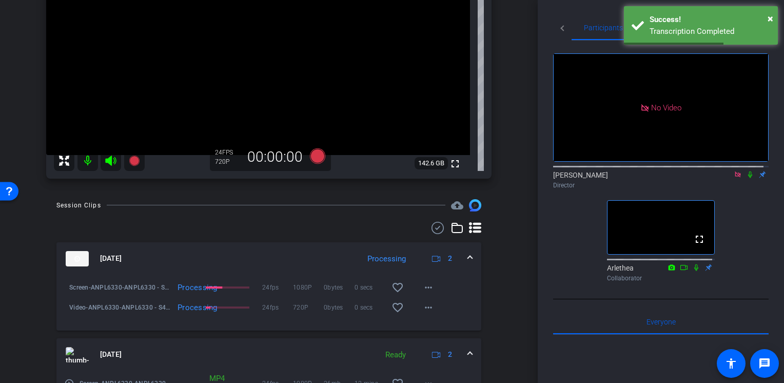
click at [746, 170] on mat-icon at bounding box center [750, 174] width 12 height 9
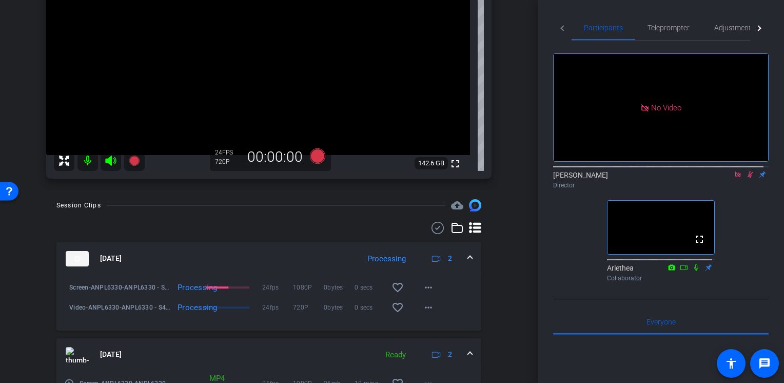
click at [744, 170] on mat-icon at bounding box center [750, 174] width 12 height 9
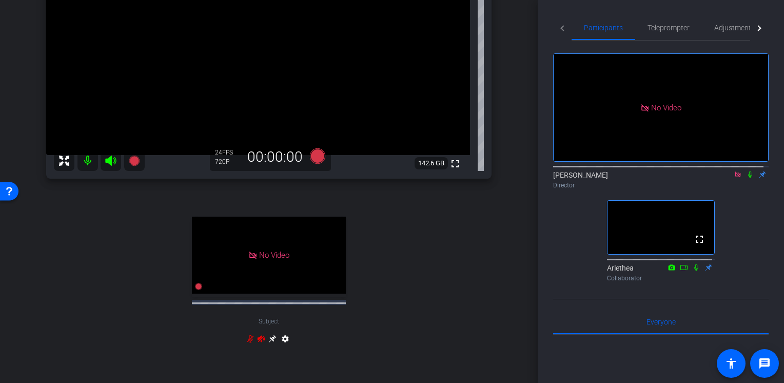
click at [744, 170] on mat-icon at bounding box center [750, 174] width 12 height 9
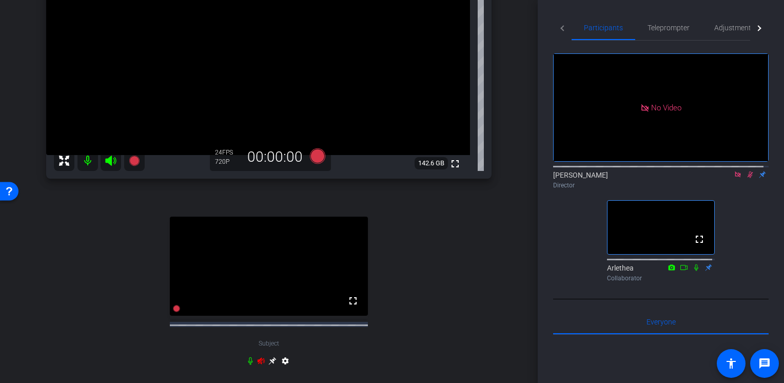
click at [746, 171] on icon at bounding box center [750, 174] width 8 height 7
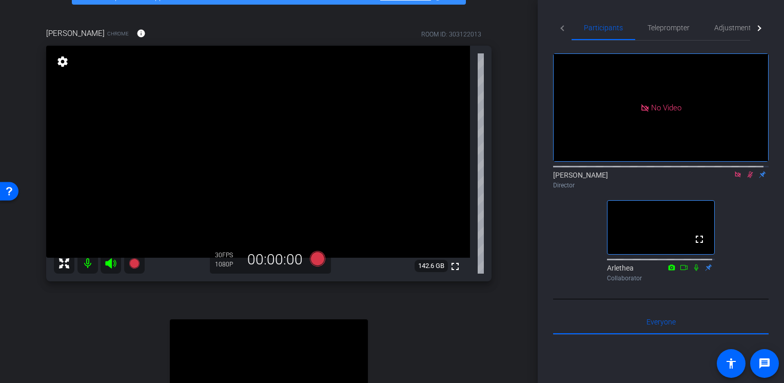
scroll to position [10, 0]
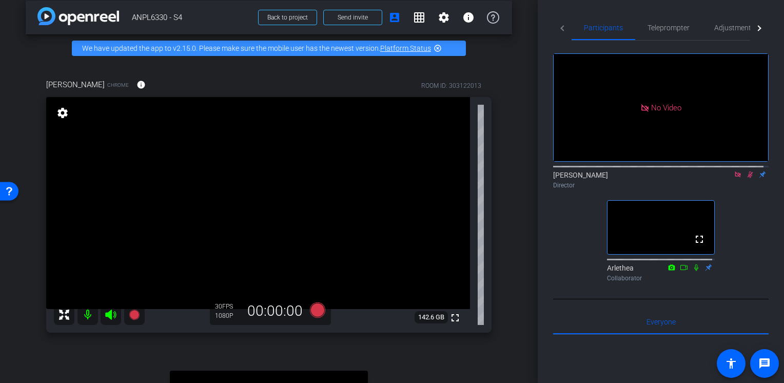
click at [747, 171] on icon at bounding box center [750, 174] width 8 height 7
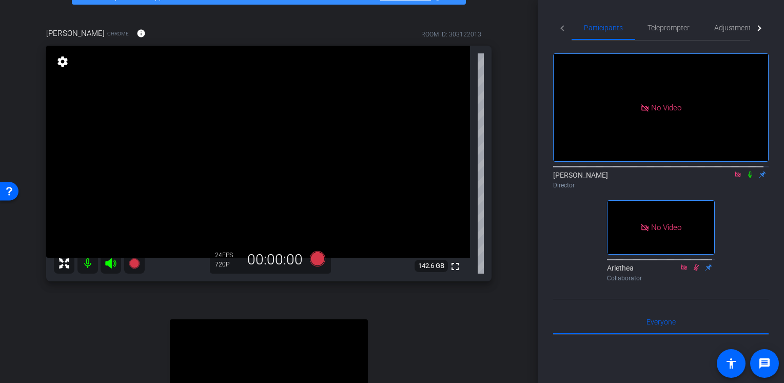
scroll to position [112, 0]
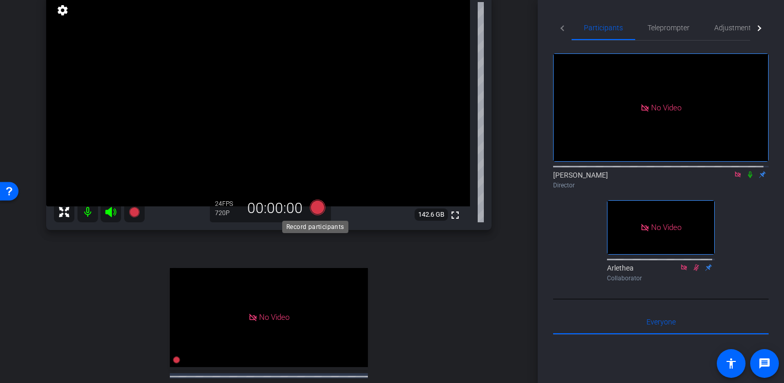
click at [317, 206] on icon at bounding box center [317, 207] width 15 height 15
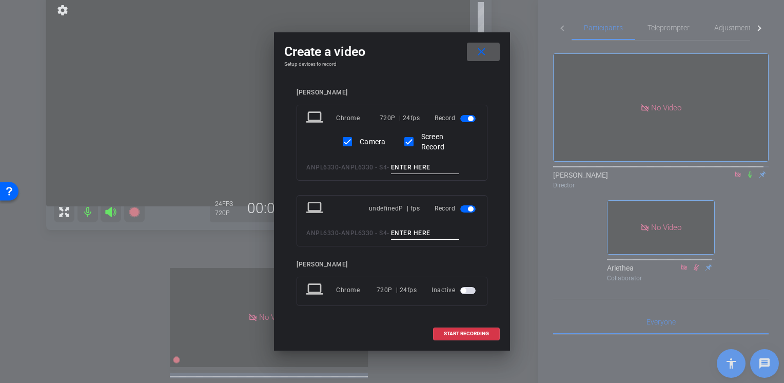
click at [432, 167] on input at bounding box center [425, 167] width 69 height 13
type input "N"
type input "M2L3"
click at [451, 336] on span "START RECORDING" at bounding box center [466, 333] width 45 height 5
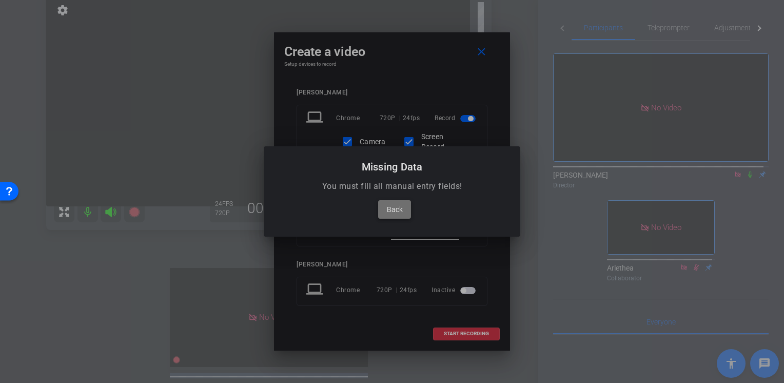
click at [391, 209] on span "Back" at bounding box center [395, 209] width 16 height 12
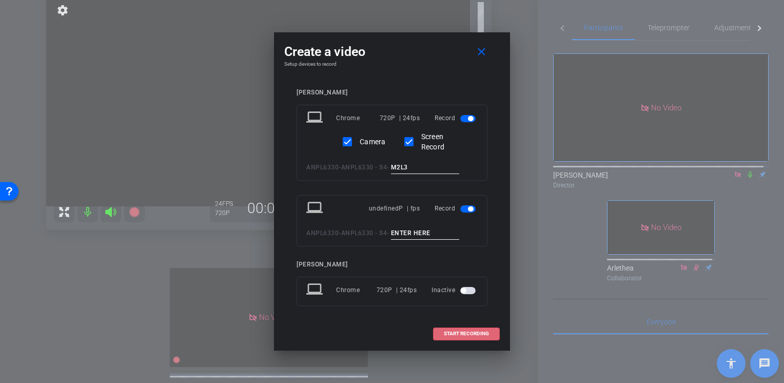
click at [432, 168] on input "M2L3" at bounding box center [425, 167] width 69 height 13
click at [419, 231] on input at bounding box center [425, 233] width 69 height 13
type input "M2L3-p"
click at [462, 207] on span "button" at bounding box center [467, 208] width 15 height 7
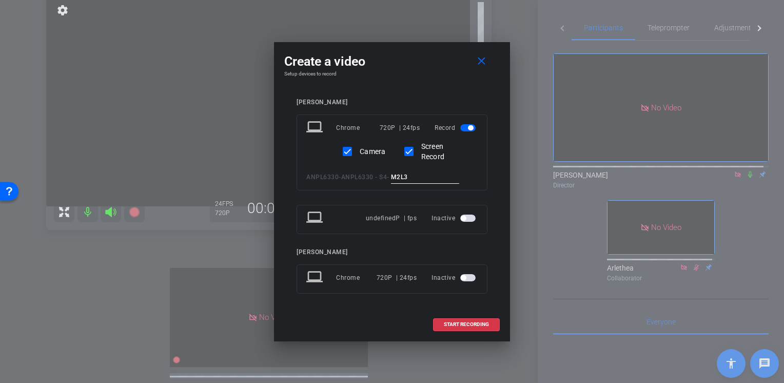
click at [465, 219] on span "button" at bounding box center [463, 217] width 5 height 5
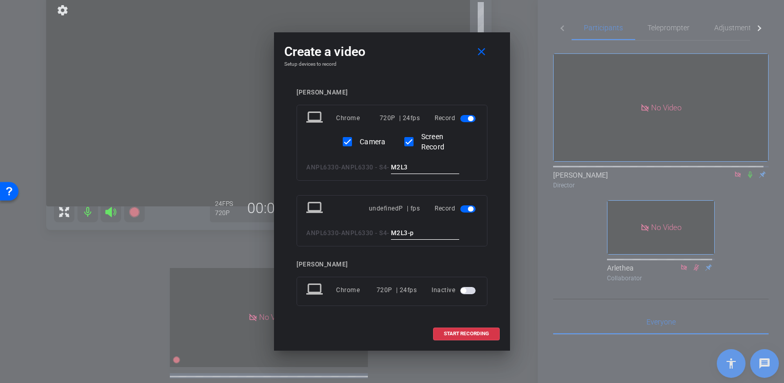
drag, startPoint x: 433, startPoint y: 232, endPoint x: 363, endPoint y: 232, distance: 70.3
click at [363, 232] on div "ANPL6330 - ANPL6330 - S4 - M2L3-p" at bounding box center [391, 233] width 171 height 13
click at [460, 210] on span "button" at bounding box center [467, 208] width 15 height 7
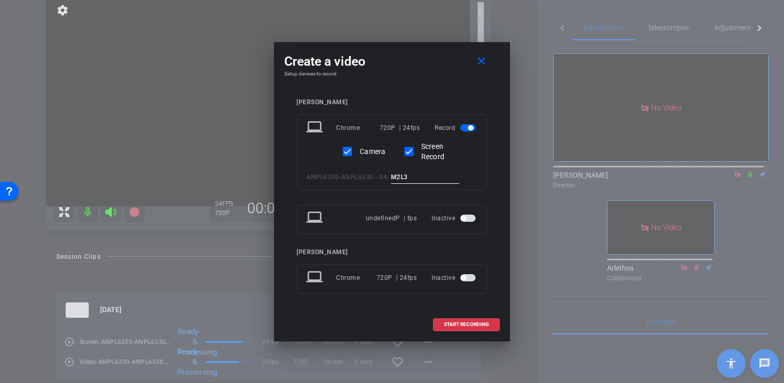
click at [433, 173] on input "M2L3" at bounding box center [425, 177] width 69 height 13
click at [458, 323] on span "START RECORDING" at bounding box center [466, 324] width 45 height 5
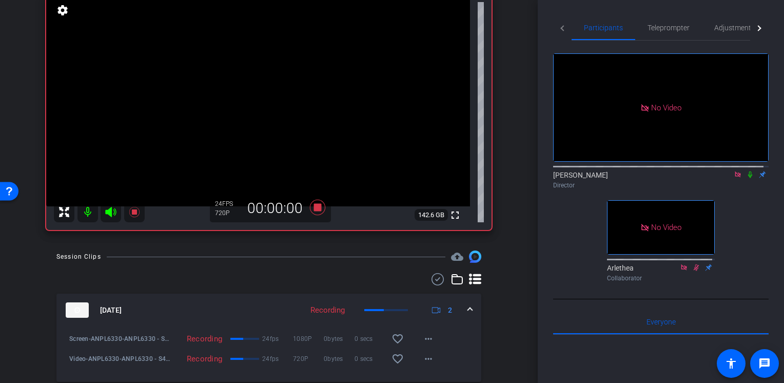
click at [746, 171] on icon at bounding box center [750, 174] width 8 height 7
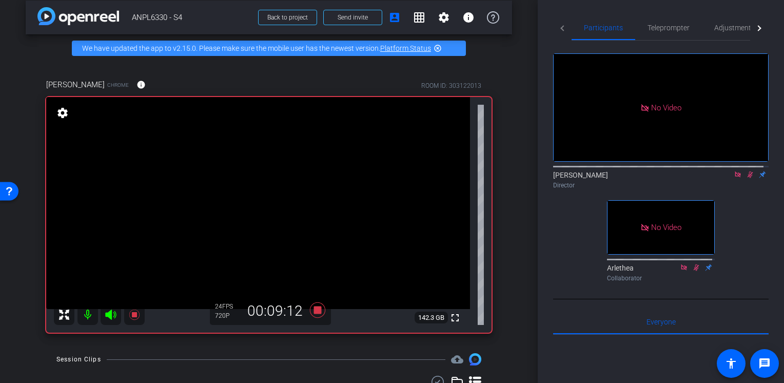
scroll to position [61, 0]
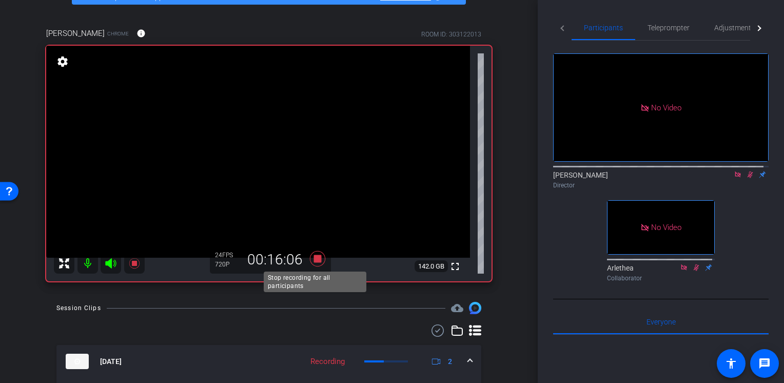
click at [316, 259] on icon at bounding box center [317, 258] width 15 height 15
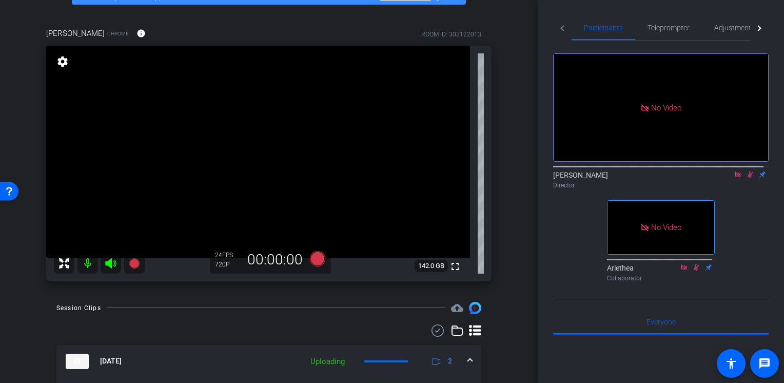
click at [746, 171] on icon at bounding box center [750, 174] width 8 height 7
click at [730, 27] on span "Adjustments" at bounding box center [734, 27] width 41 height 7
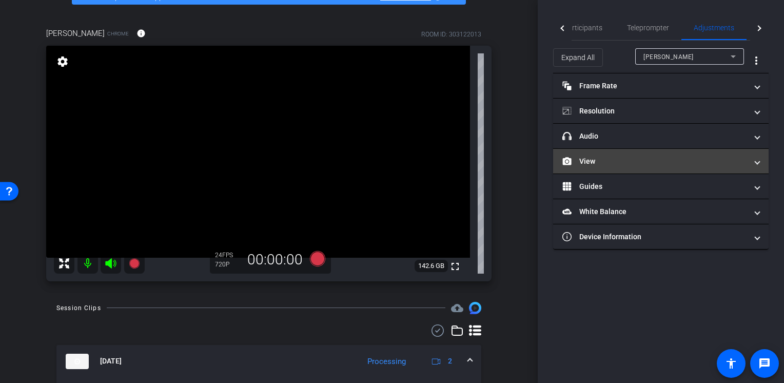
click at [618, 167] on mat-expansion-panel-header "View" at bounding box center [660, 161] width 215 height 25
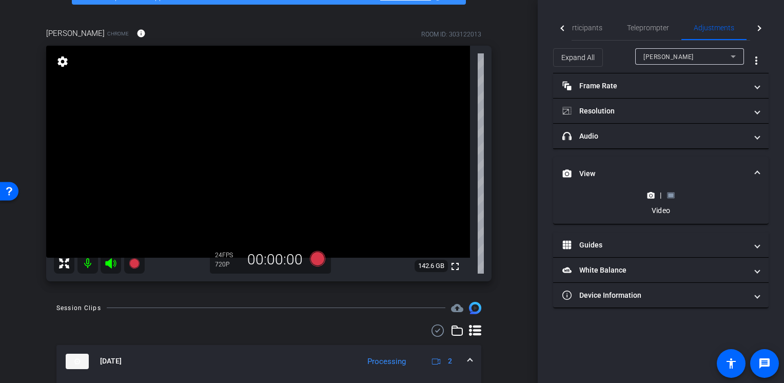
click at [674, 194] on icon at bounding box center [670, 195] width 7 height 6
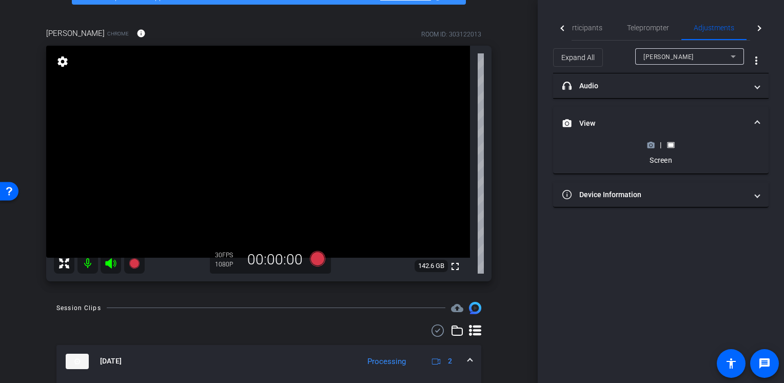
click at [648, 146] on icon at bounding box center [650, 145] width 7 height 6
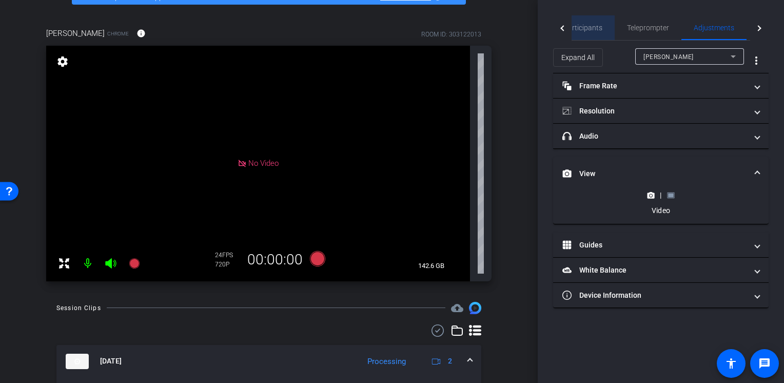
click at [583, 27] on span "Participants" at bounding box center [582, 27] width 39 height 7
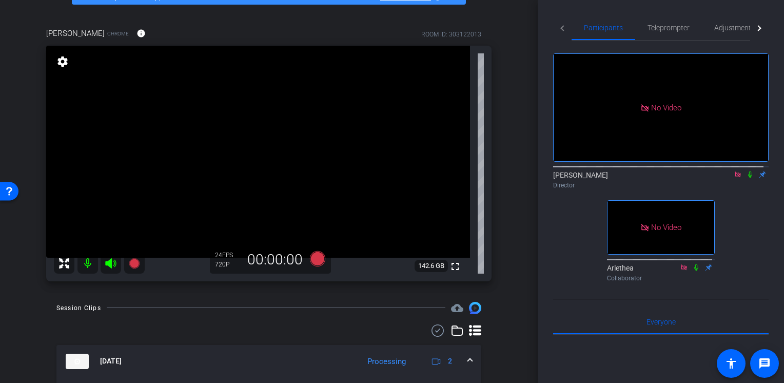
click at [748, 171] on icon at bounding box center [750, 174] width 4 height 7
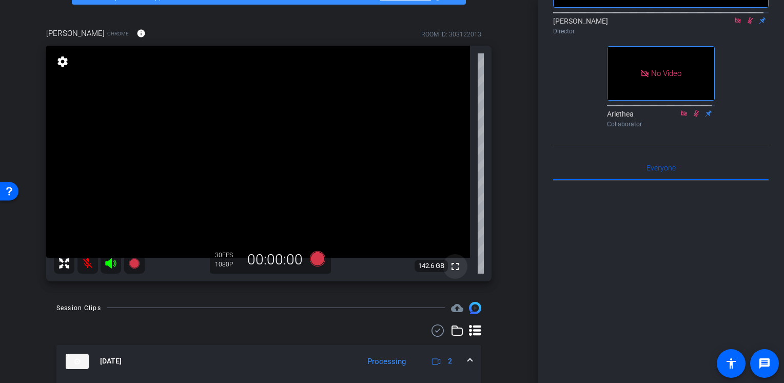
scroll to position [289, 0]
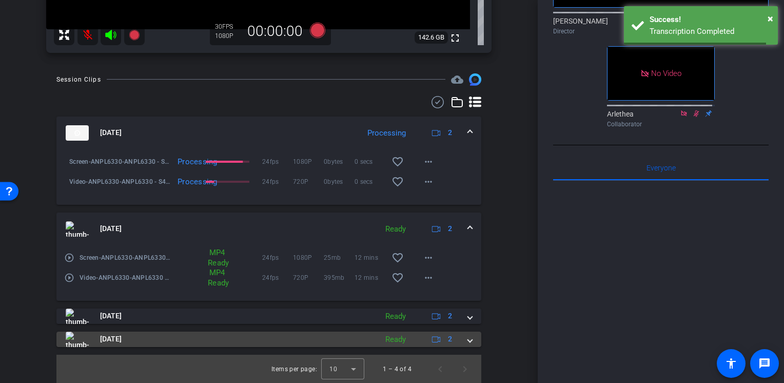
click at [312, 340] on mat-panel-title "[DATE]" at bounding box center [219, 338] width 306 height 15
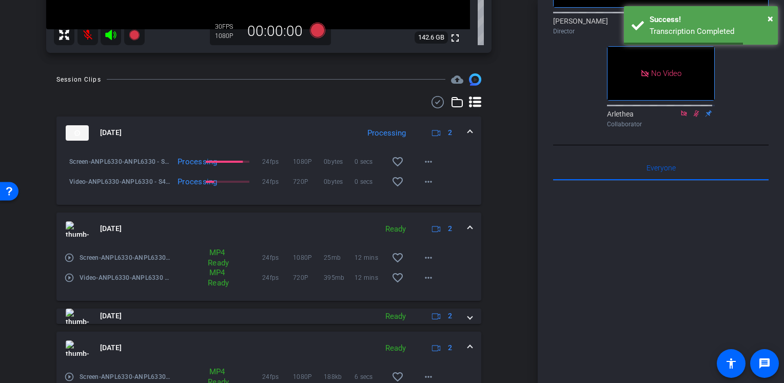
scroll to position [362, 0]
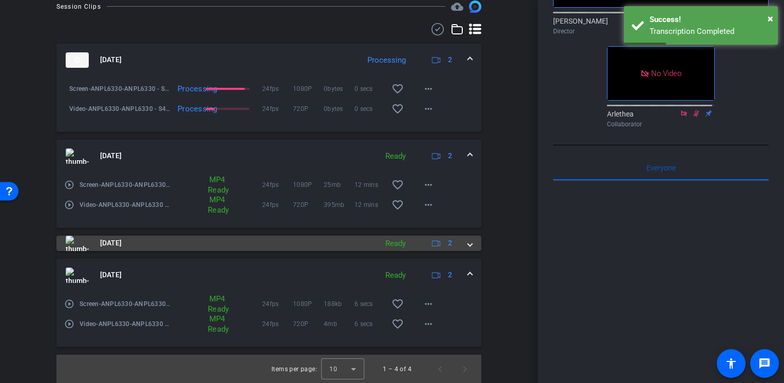
click at [316, 241] on mat-panel-title "[DATE]" at bounding box center [219, 242] width 306 height 15
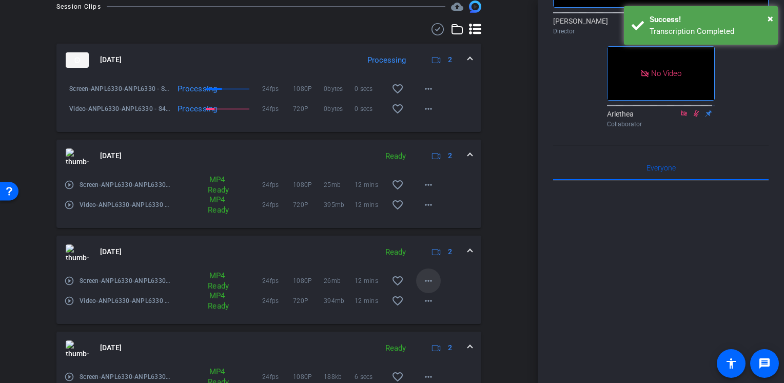
click at [427, 279] on mat-icon "more_horiz" at bounding box center [428, 280] width 12 height 12
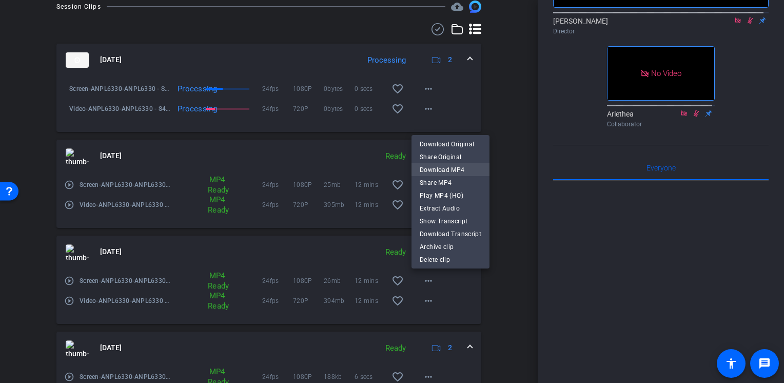
click at [445, 165] on span "Download MP4" at bounding box center [451, 169] width 62 height 12
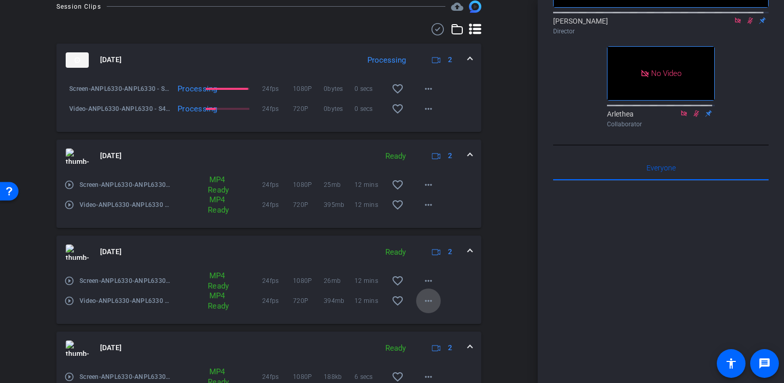
click at [423, 305] on mat-icon "more_horiz" at bounding box center [428, 300] width 12 height 12
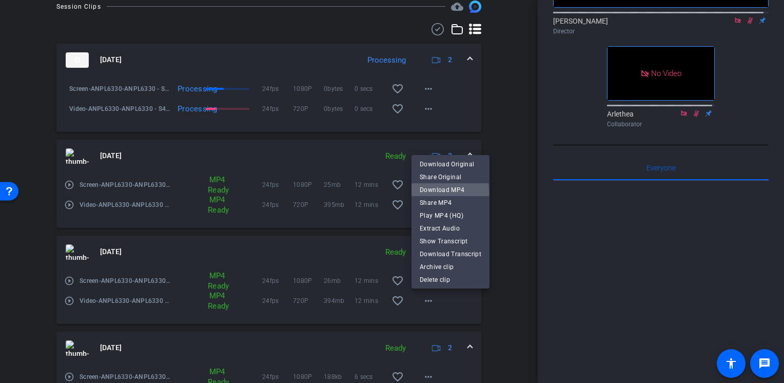
click at [447, 193] on span "Download MP4" at bounding box center [451, 189] width 62 height 12
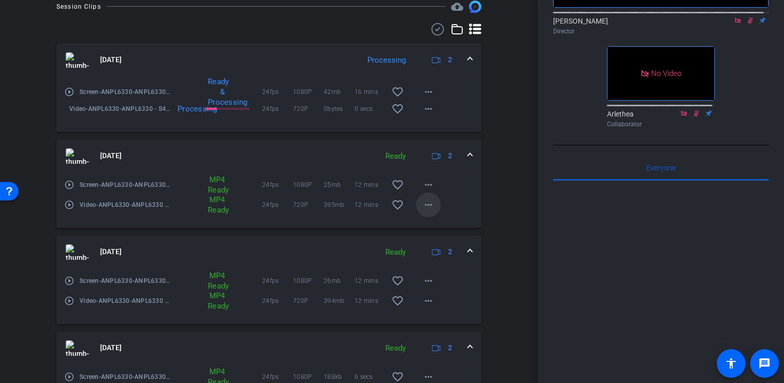
click at [426, 208] on mat-icon "more_horiz" at bounding box center [428, 205] width 12 height 12
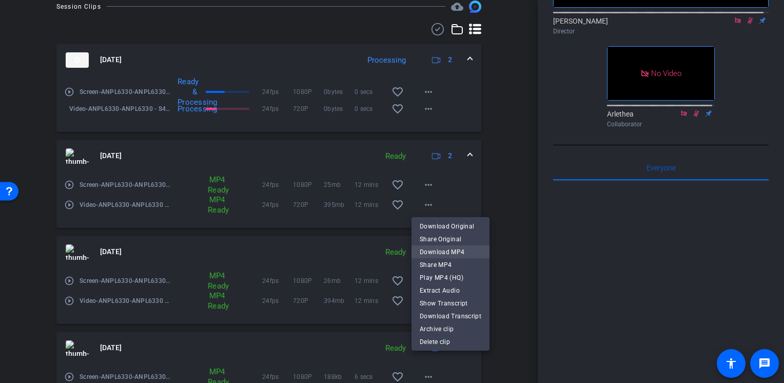
click at [462, 251] on span "Download MP4" at bounding box center [451, 251] width 62 height 12
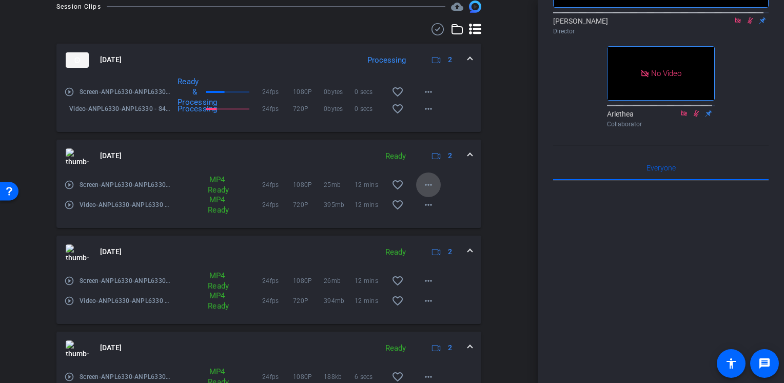
click at [422, 183] on mat-icon "more_horiz" at bounding box center [428, 185] width 12 height 12
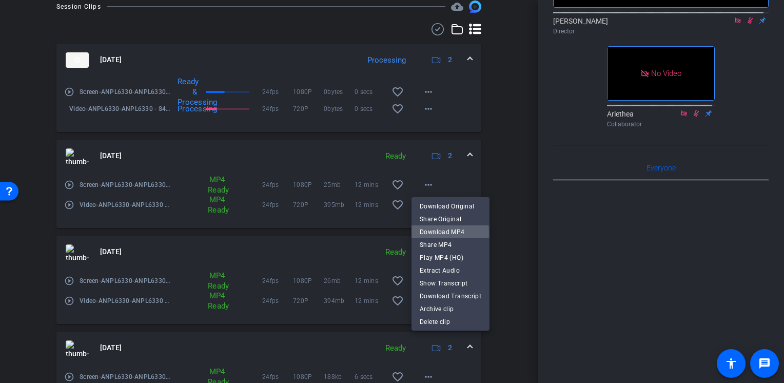
click at [445, 233] on span "Download MP4" at bounding box center [451, 231] width 62 height 12
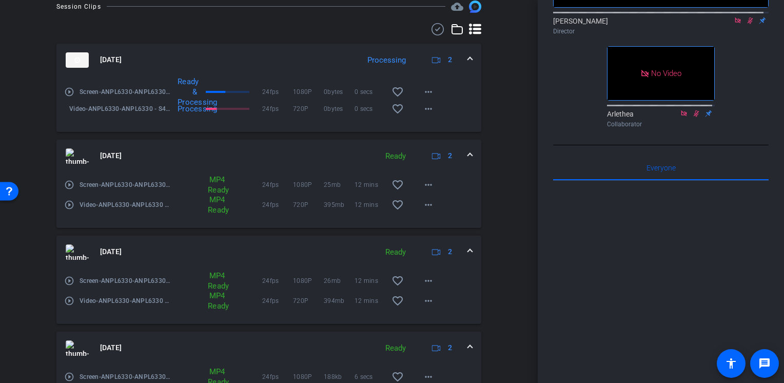
scroll to position [435, 0]
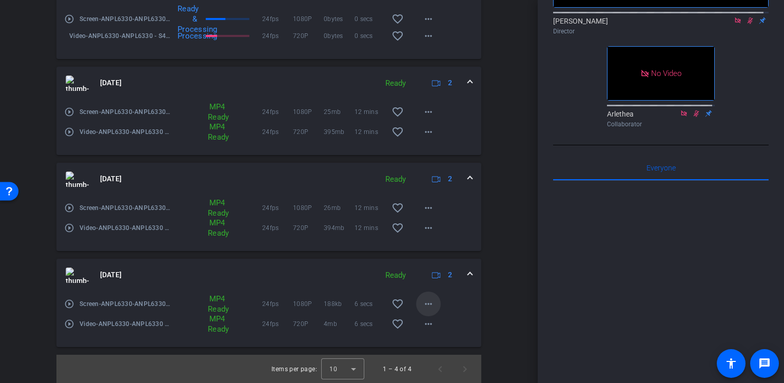
click at [423, 303] on mat-icon "more_horiz" at bounding box center [428, 304] width 12 height 12
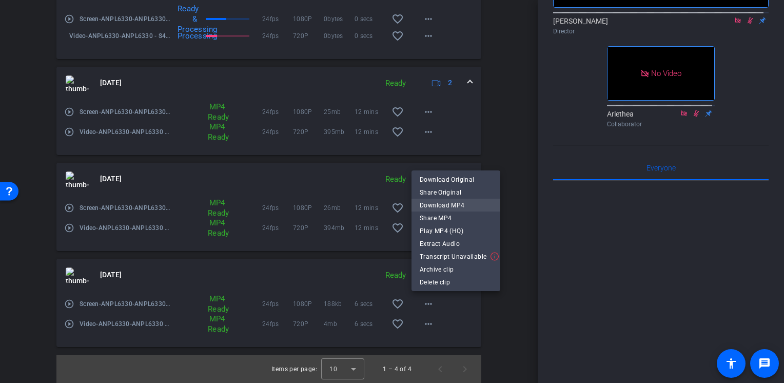
click at [454, 203] on span "Download MP4" at bounding box center [456, 205] width 72 height 12
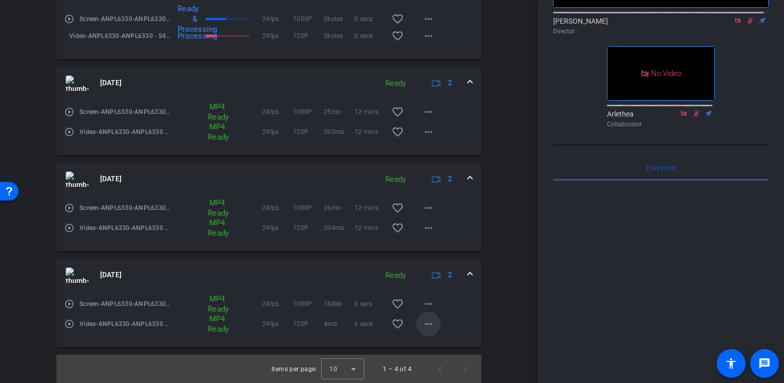
click at [422, 327] on mat-icon "more_horiz" at bounding box center [428, 324] width 12 height 12
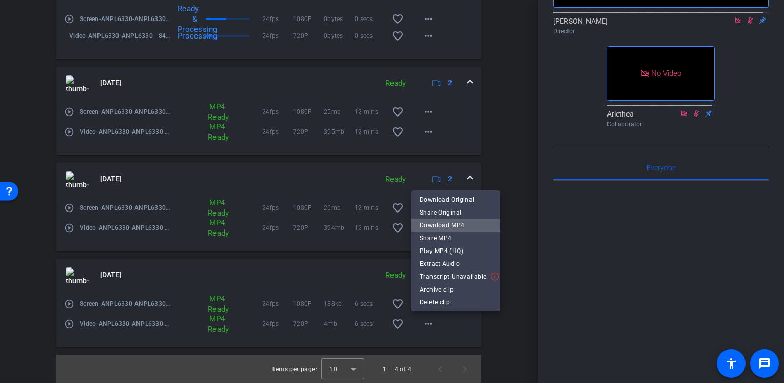
click at [466, 227] on span "Download MP4" at bounding box center [456, 225] width 72 height 12
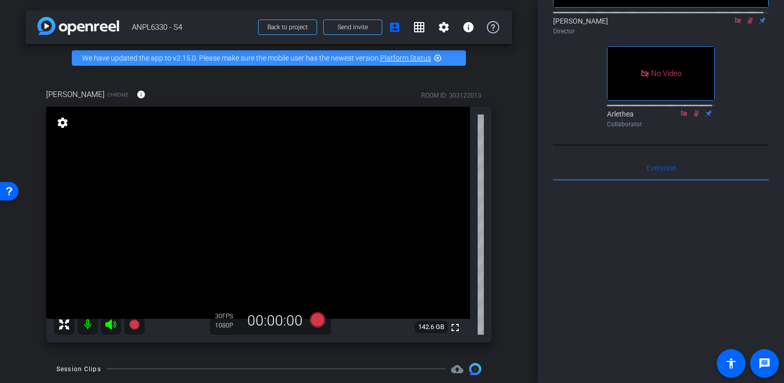
scroll to position [0, 0]
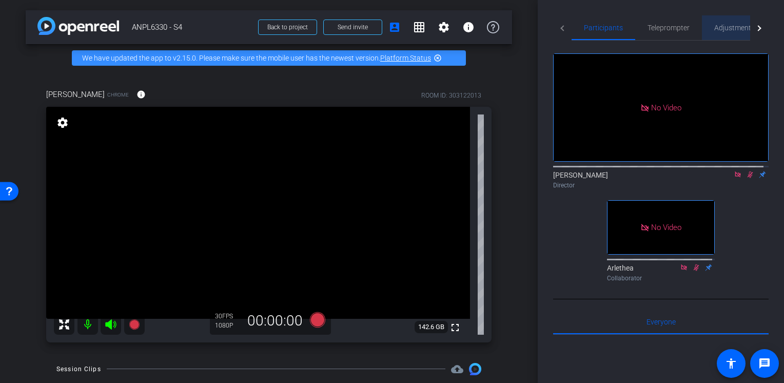
click at [739, 27] on span "Adjustments" at bounding box center [734, 27] width 41 height 7
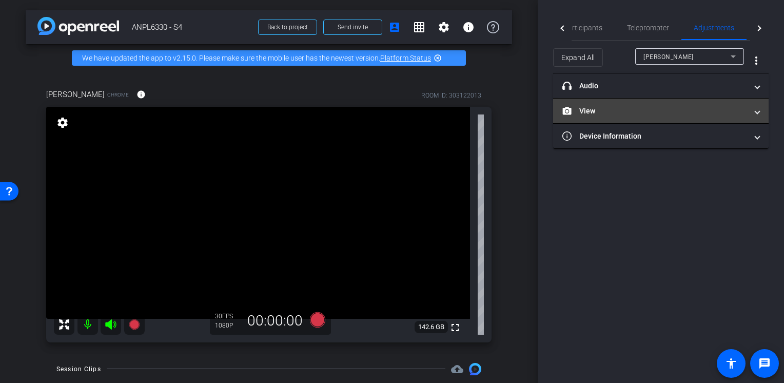
click at [626, 109] on mat-panel-title "View" at bounding box center [654, 111] width 185 height 11
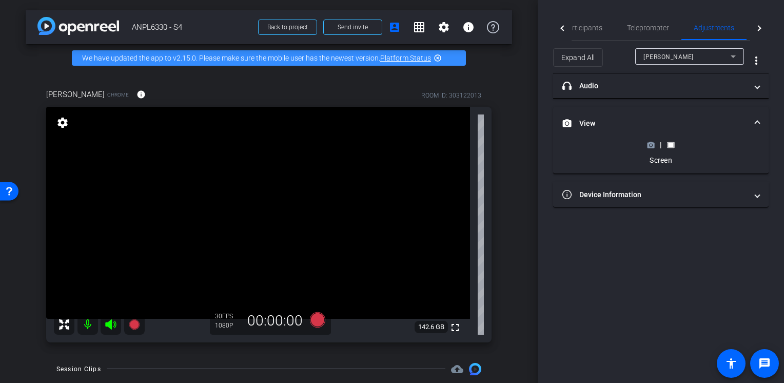
click at [646, 147] on div "|" at bounding box center [660, 145] width 37 height 10
click at [648, 145] on icon at bounding box center [650, 145] width 7 height 6
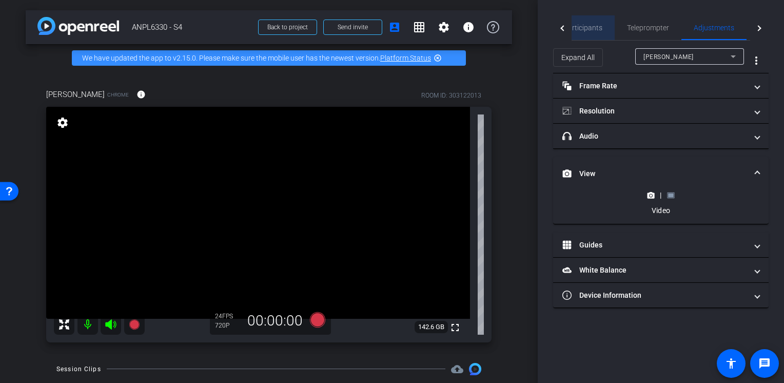
click at [595, 32] on span "Participants" at bounding box center [582, 27] width 39 height 25
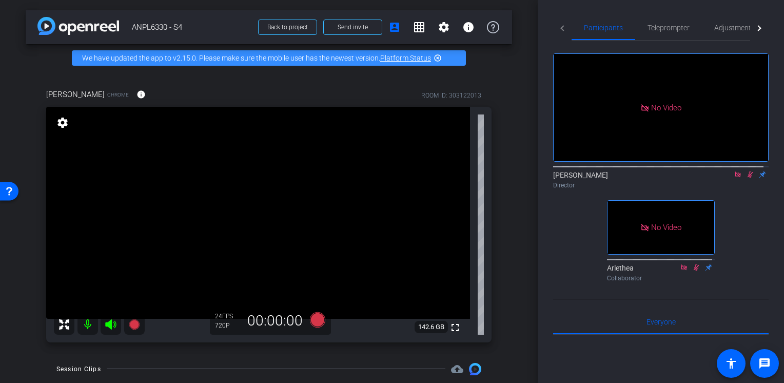
click at [747, 170] on mat-icon at bounding box center [750, 174] width 12 height 9
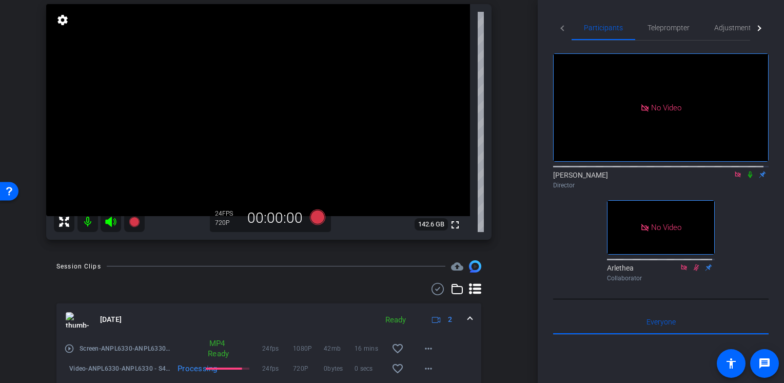
scroll to position [154, 0]
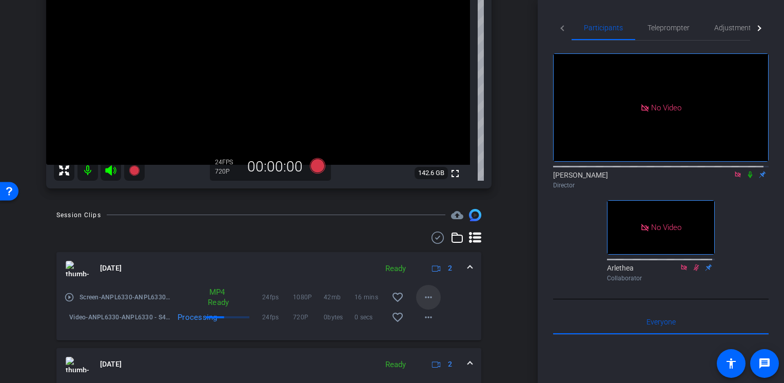
click at [422, 299] on mat-icon "more_horiz" at bounding box center [428, 297] width 12 height 12
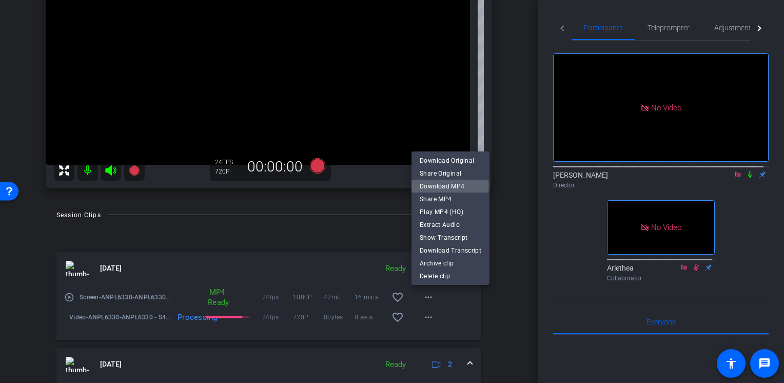
click at [449, 187] on span "Download MP4" at bounding box center [451, 186] width 62 height 12
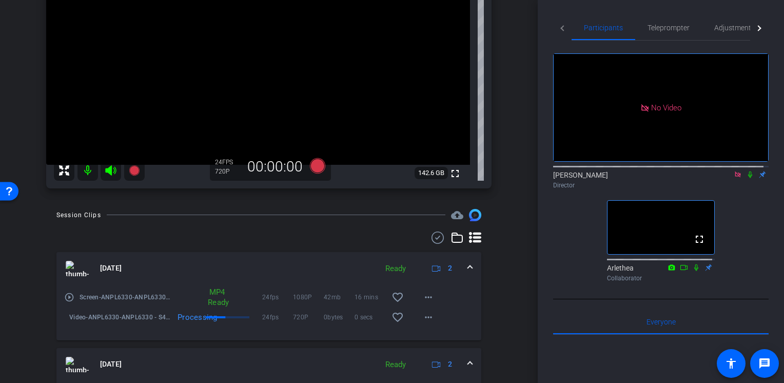
scroll to position [51, 0]
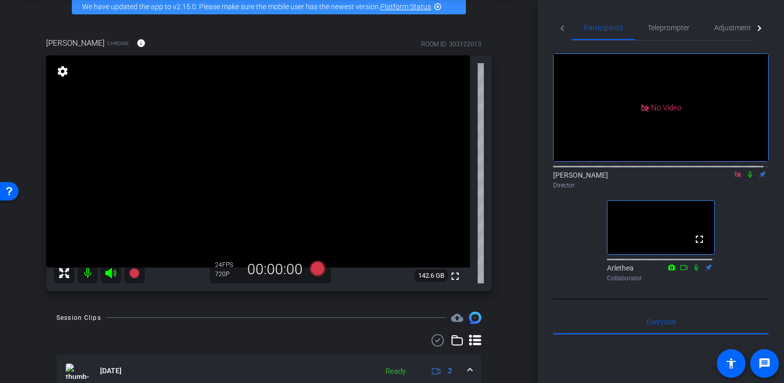
click at [746, 171] on icon at bounding box center [750, 174] width 8 height 7
click at [312, 270] on icon at bounding box center [317, 268] width 15 height 15
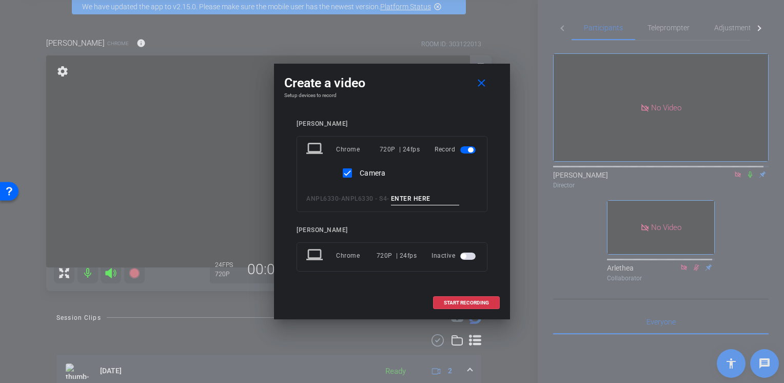
drag, startPoint x: 440, startPoint y: 194, endPoint x: 411, endPoint y: 200, distance: 29.8
click at [411, 200] on input at bounding box center [425, 198] width 69 height 13
type input "M3L1"
click at [441, 303] on span at bounding box center [466, 302] width 66 height 25
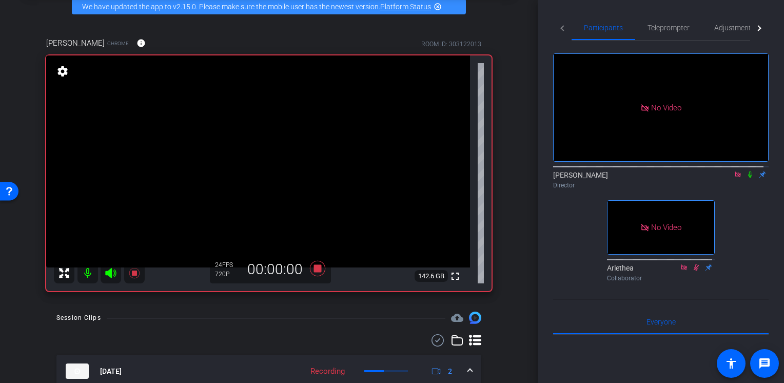
click at [746, 171] on icon at bounding box center [750, 174] width 8 height 7
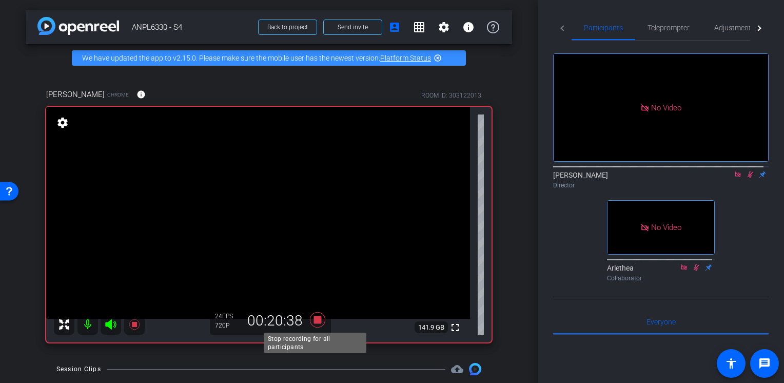
click at [317, 318] on icon at bounding box center [317, 319] width 15 height 15
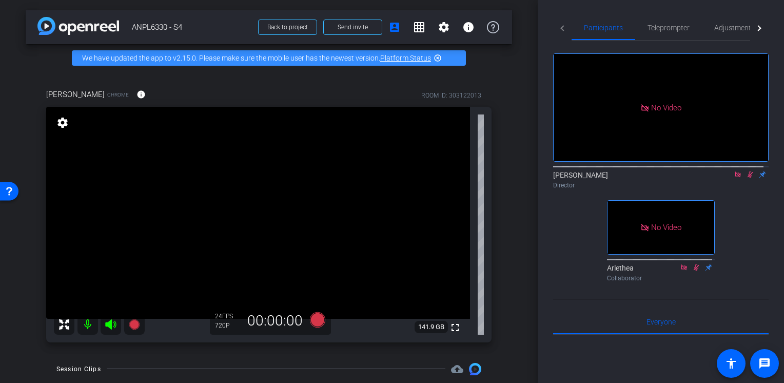
click at [747, 171] on icon at bounding box center [750, 174] width 6 height 7
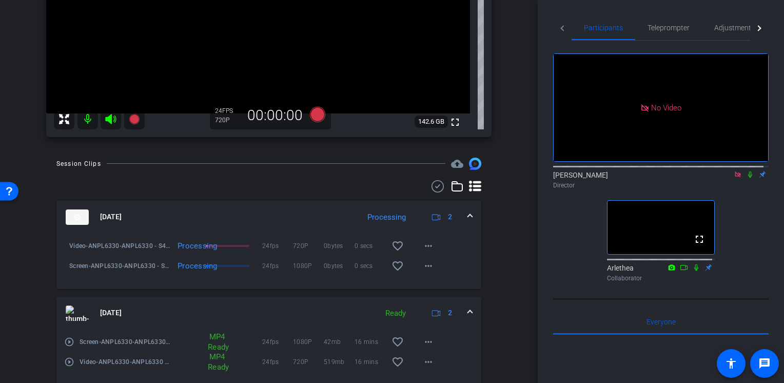
scroll to position [257, 0]
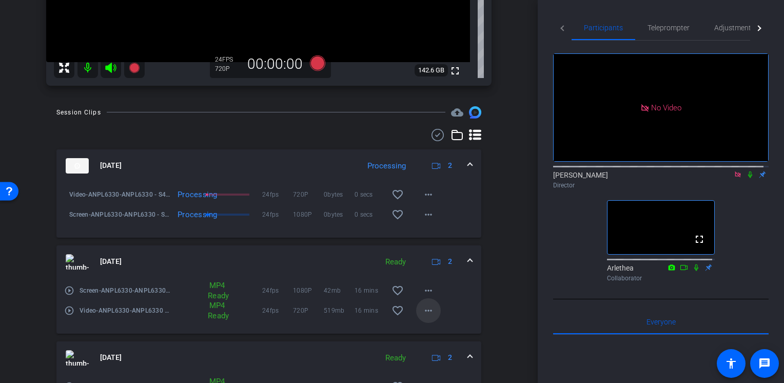
click at [427, 306] on mat-icon "more_horiz" at bounding box center [428, 310] width 12 height 12
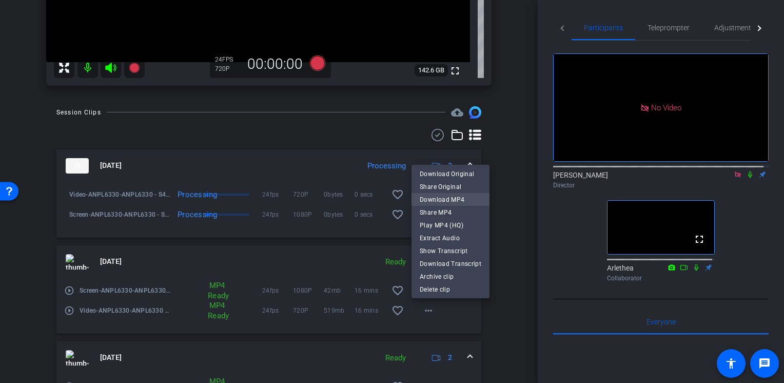
click at [462, 200] on span "Download MP4" at bounding box center [451, 199] width 62 height 12
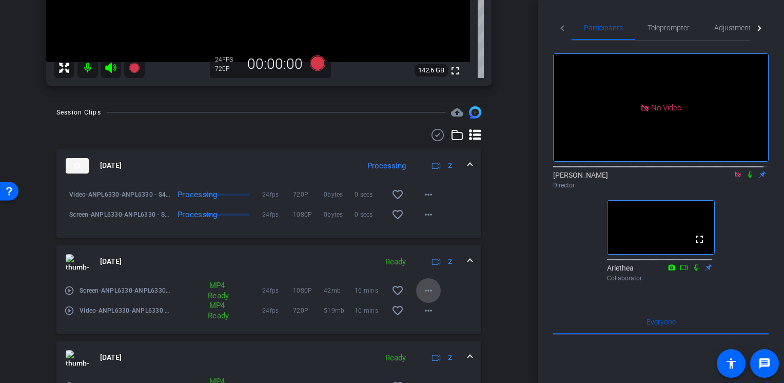
click at [422, 288] on mat-icon "more_horiz" at bounding box center [428, 290] width 12 height 12
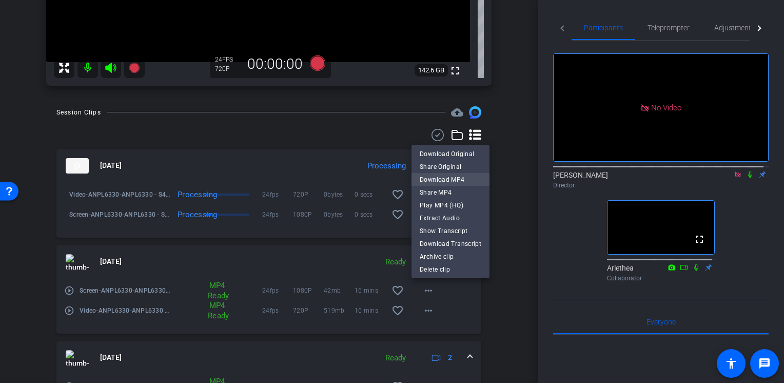
click at [461, 178] on span "Download MP4" at bounding box center [451, 179] width 62 height 12
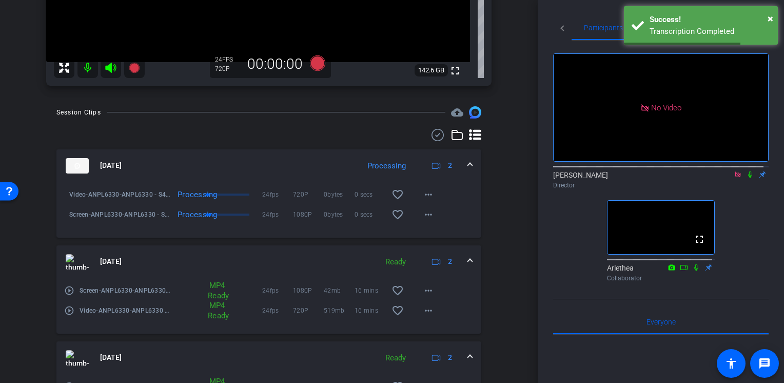
click at [501, 249] on div "Session Clips cloud_upload [DATE] Processing 2 Video-ANPL6330-ANPL6330 - S4-M3L…" at bounding box center [269, 345] width 486 height 479
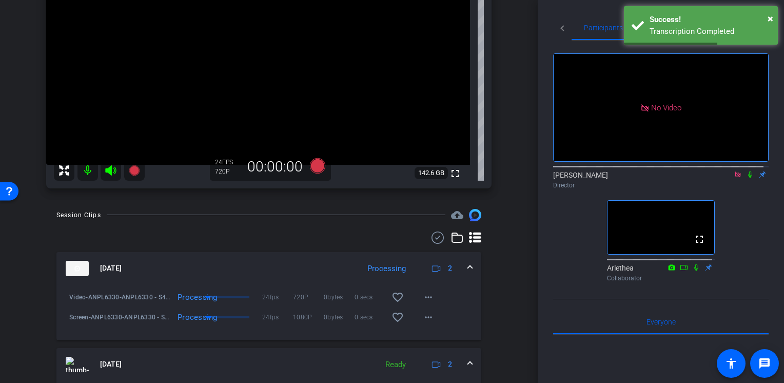
scroll to position [103, 0]
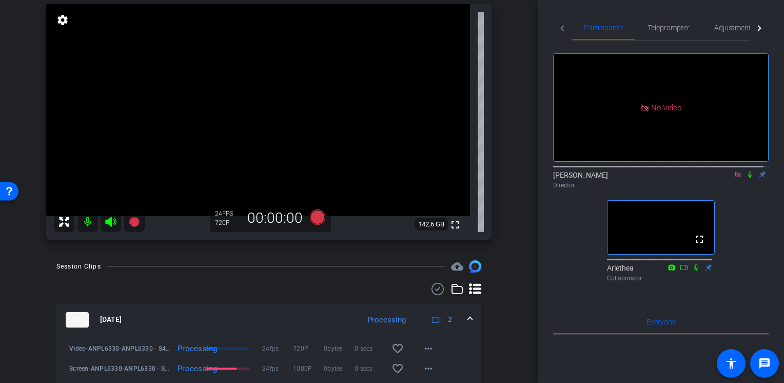
click at [746, 170] on div "[PERSON_NAME] Director" at bounding box center [660, 180] width 215 height 20
click at [746, 171] on icon at bounding box center [750, 174] width 8 height 7
click at [744, 170] on mat-icon at bounding box center [750, 174] width 12 height 9
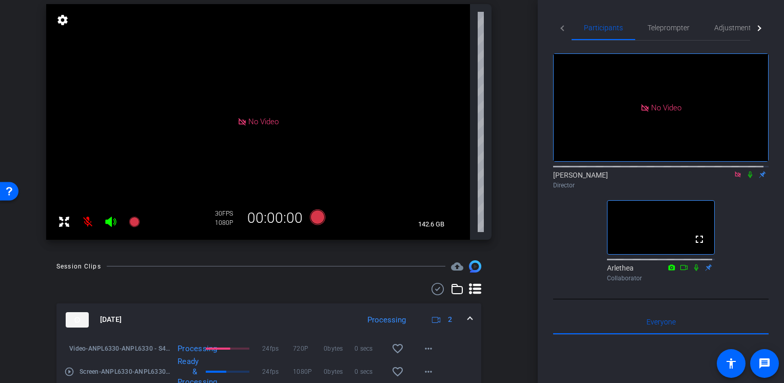
click at [744, 170] on mat-icon at bounding box center [750, 174] width 12 height 9
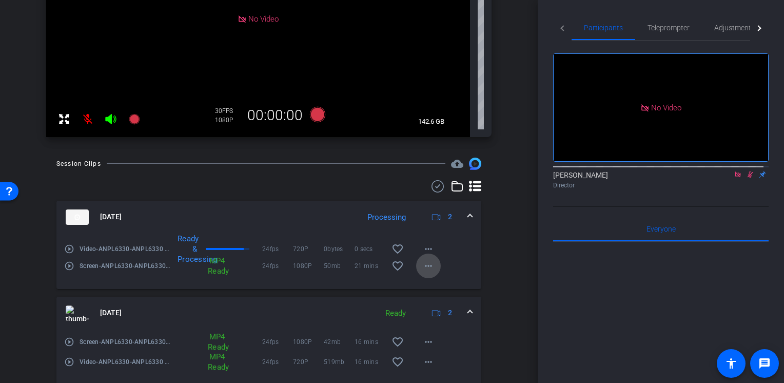
click at [422, 269] on mat-icon "more_horiz" at bounding box center [428, 266] width 12 height 12
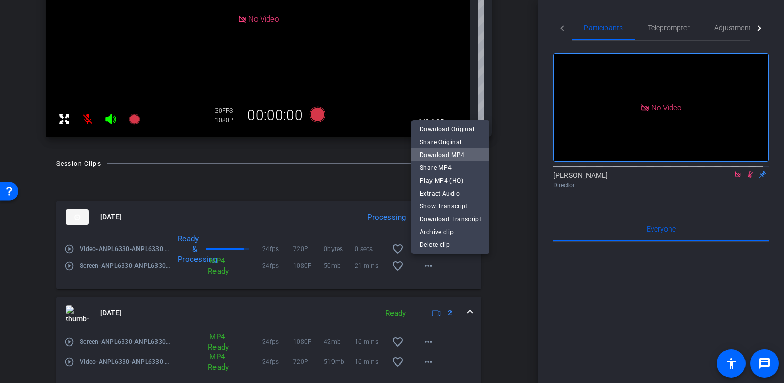
click at [457, 155] on span "Download MP4" at bounding box center [451, 155] width 62 height 12
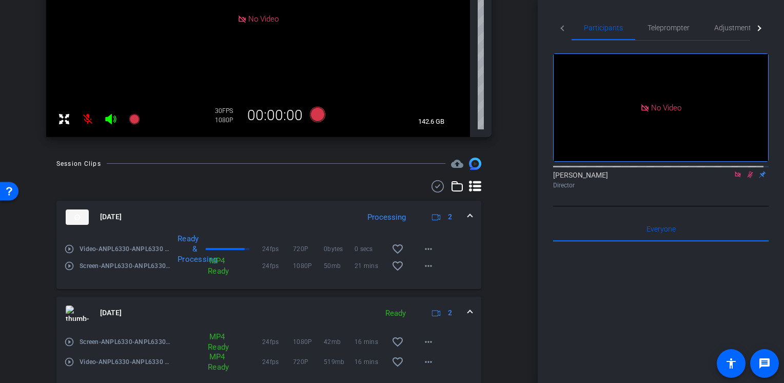
click at [464, 267] on div "play_circle_outline Video-ANPL6330-ANPL6330 - S4-M3L1-2025-08-27-13-11-55-770-0…" at bounding box center [268, 260] width 425 height 55
click at [427, 242] on mat-icon "more_horiz" at bounding box center [428, 246] width 12 height 12
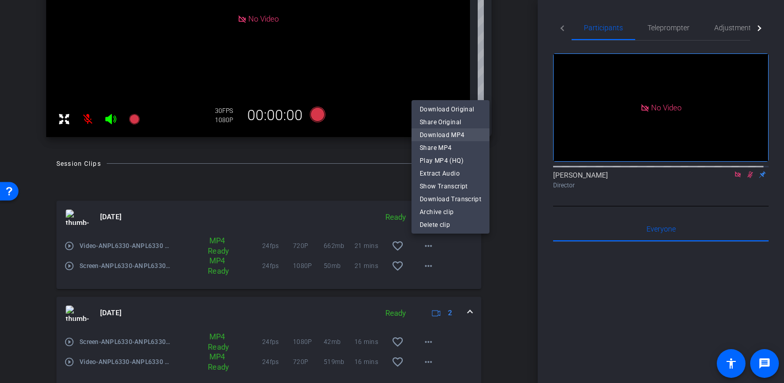
click at [466, 131] on span "Download MP4" at bounding box center [451, 135] width 62 height 12
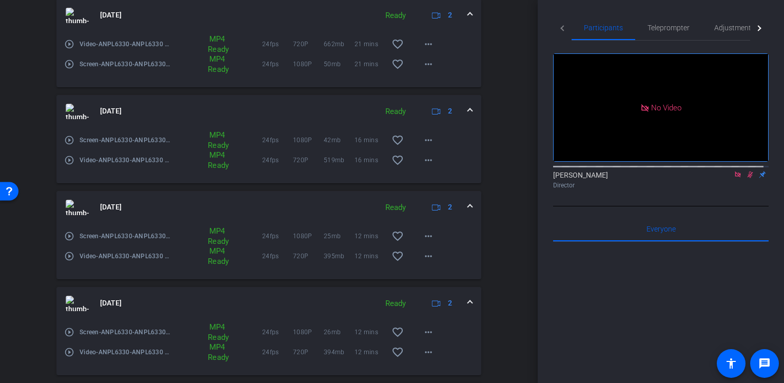
scroll to position [458, 0]
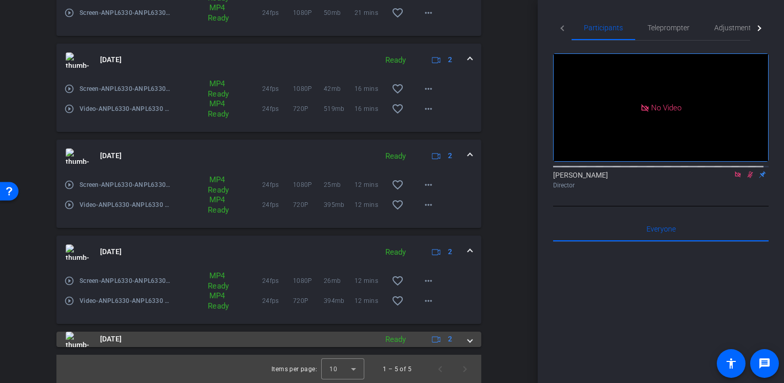
click at [468, 338] on span at bounding box center [470, 338] width 4 height 11
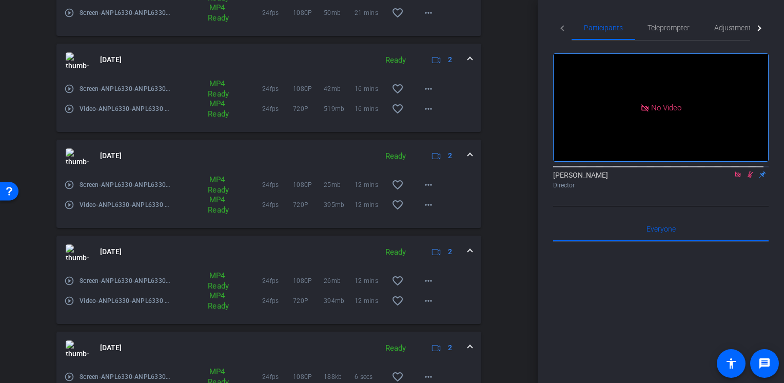
scroll to position [531, 0]
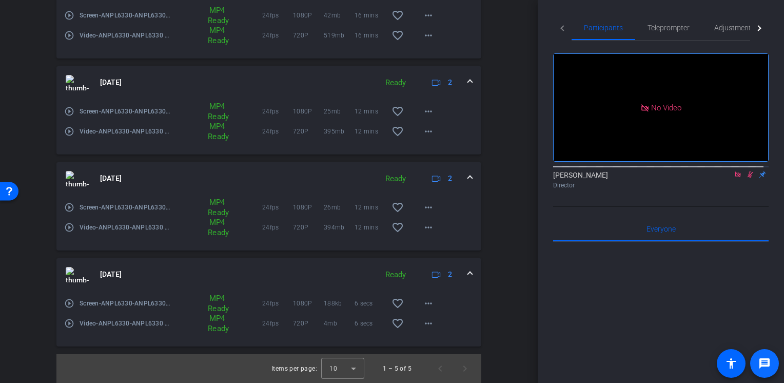
click at [763, 374] on span at bounding box center [764, 363] width 25 height 25
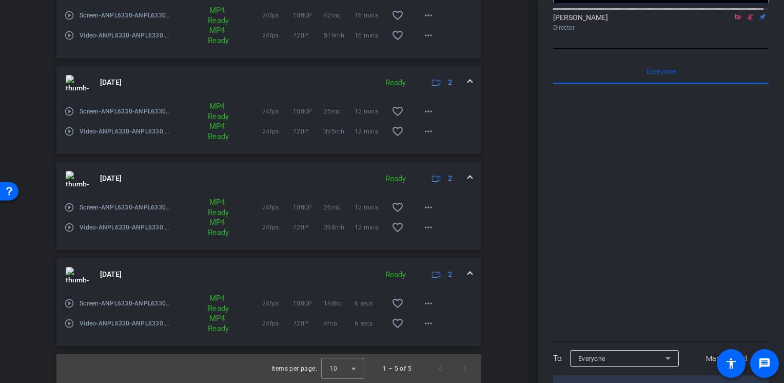
click at [629, 375] on textarea at bounding box center [660, 387] width 215 height 24
type textarea "Okay, safe to close it! Thank you both!"
